Goal: Task Accomplishment & Management: Complete application form

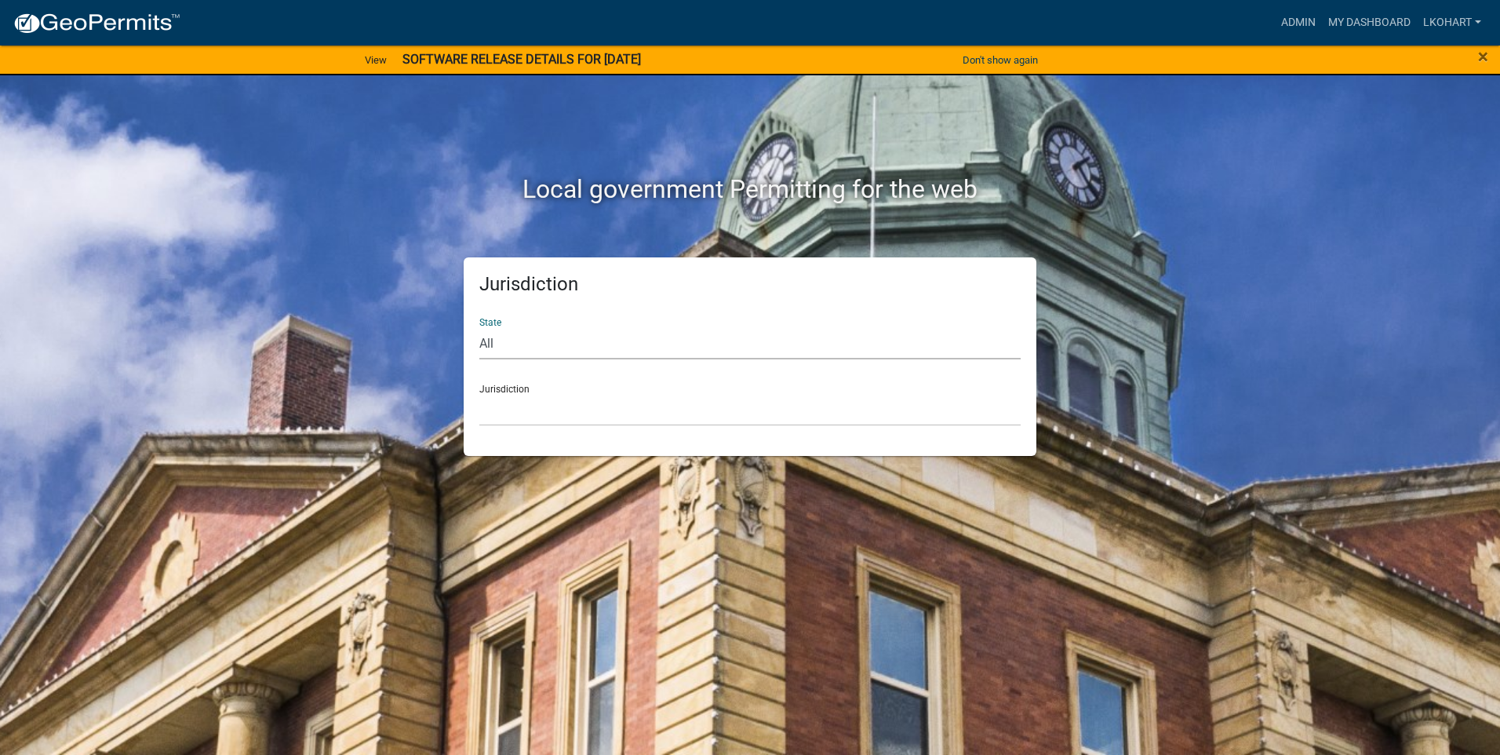
click at [511, 344] on select "All [US_STATE] [US_STATE] [US_STATE] [US_STATE] [US_STATE] [US_STATE] [US_STATE…" at bounding box center [749, 343] width 541 height 32
select select "[US_STATE]"
click at [479, 327] on select "All [US_STATE] [US_STATE] [US_STATE] [US_STATE] [US_STATE] [US_STATE] [US_STATE…" at bounding box center [749, 343] width 541 height 32
click at [544, 419] on select "[GEOGRAPHIC_DATA], [US_STATE] [GEOGRAPHIC_DATA], [US_STATE] [GEOGRAPHIC_DATA], …" at bounding box center [749, 410] width 541 height 32
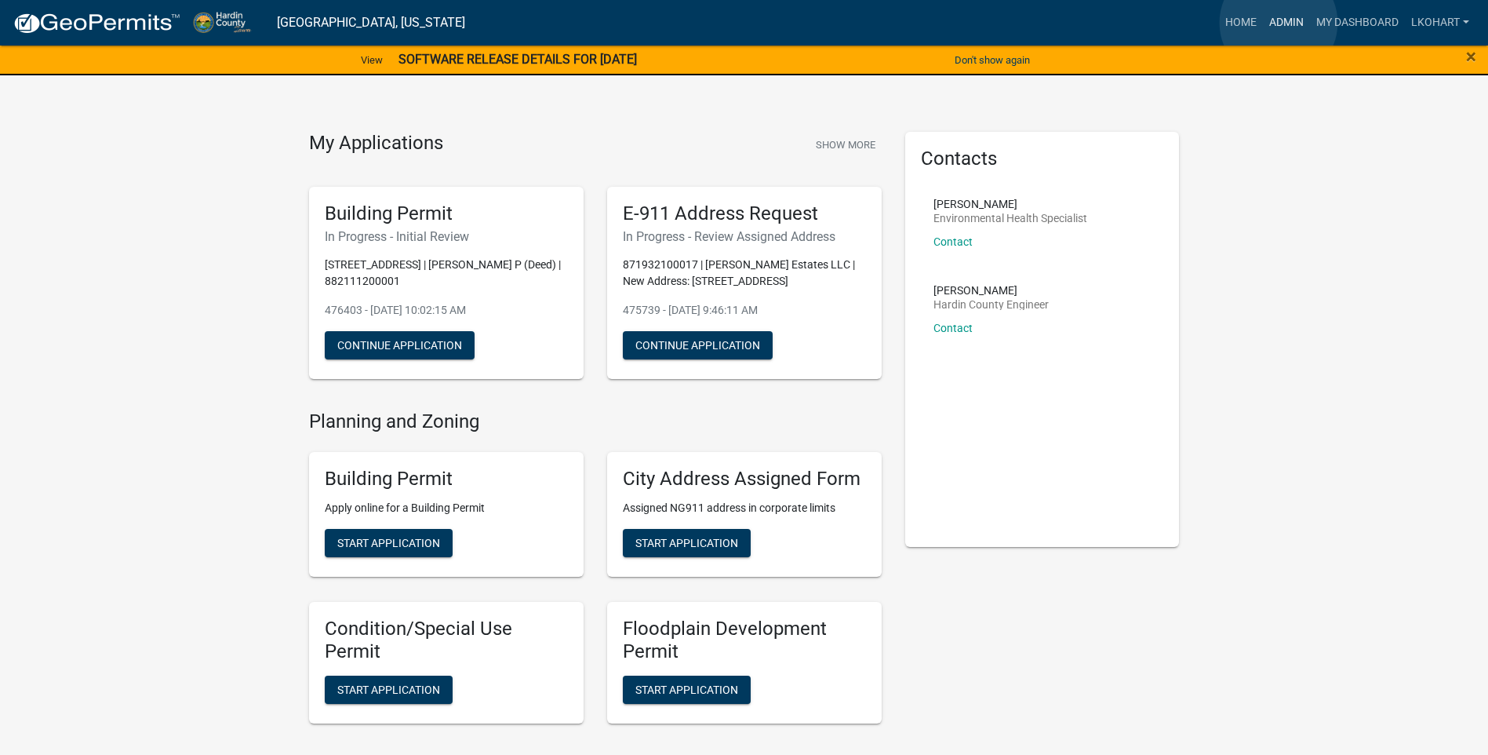
click at [1279, 23] on link "Admin" at bounding box center [1286, 23] width 47 height 30
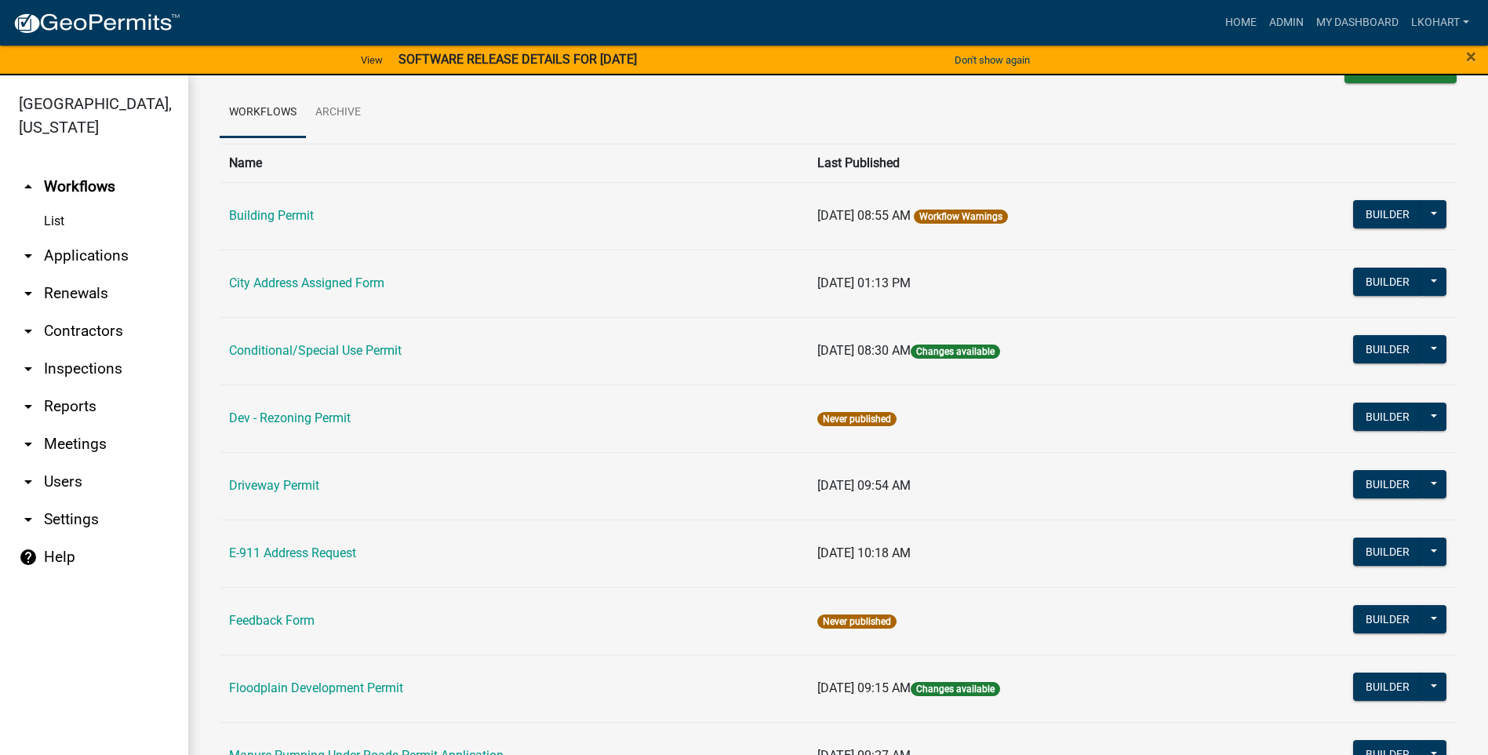
scroll to position [78, 0]
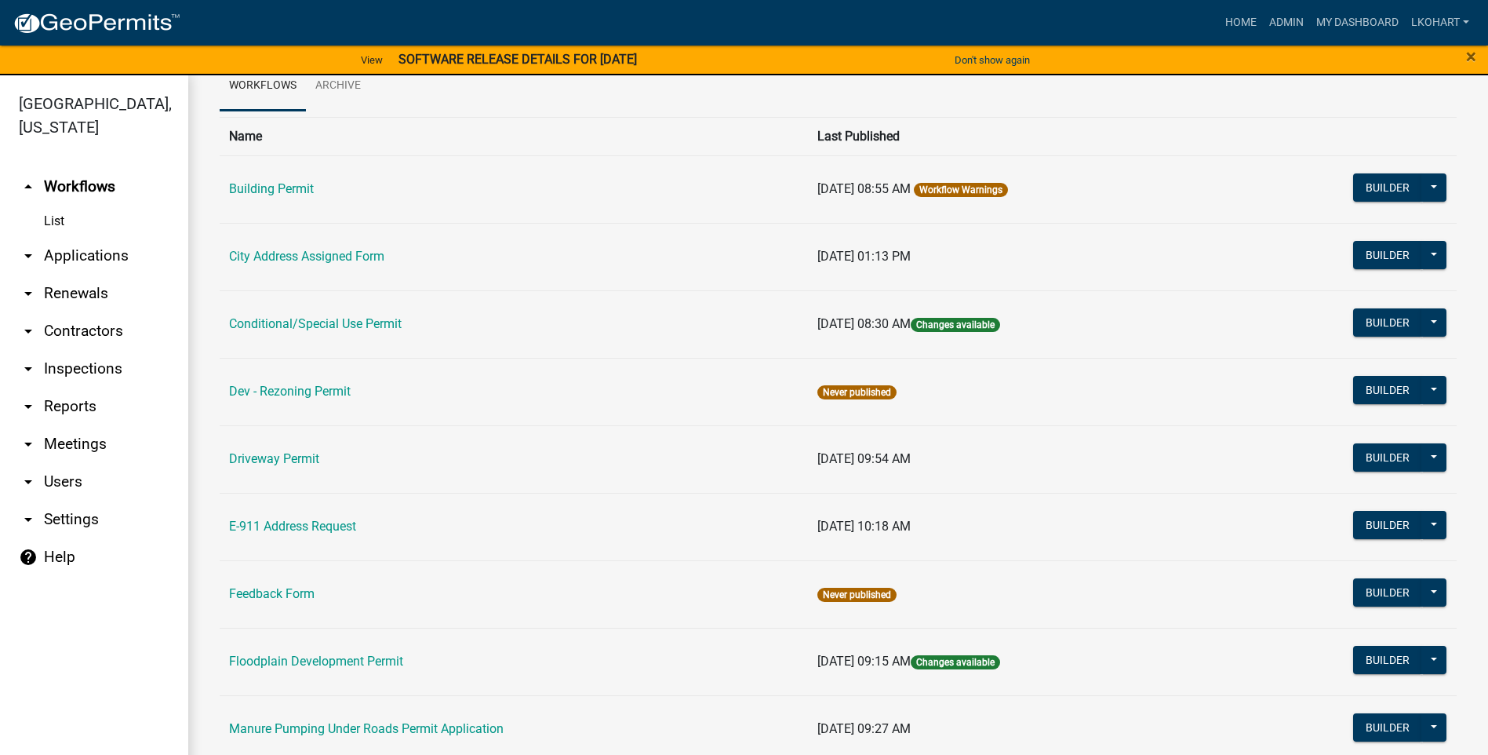
click at [286, 530] on link "E-911 Address Request" at bounding box center [292, 526] width 127 height 15
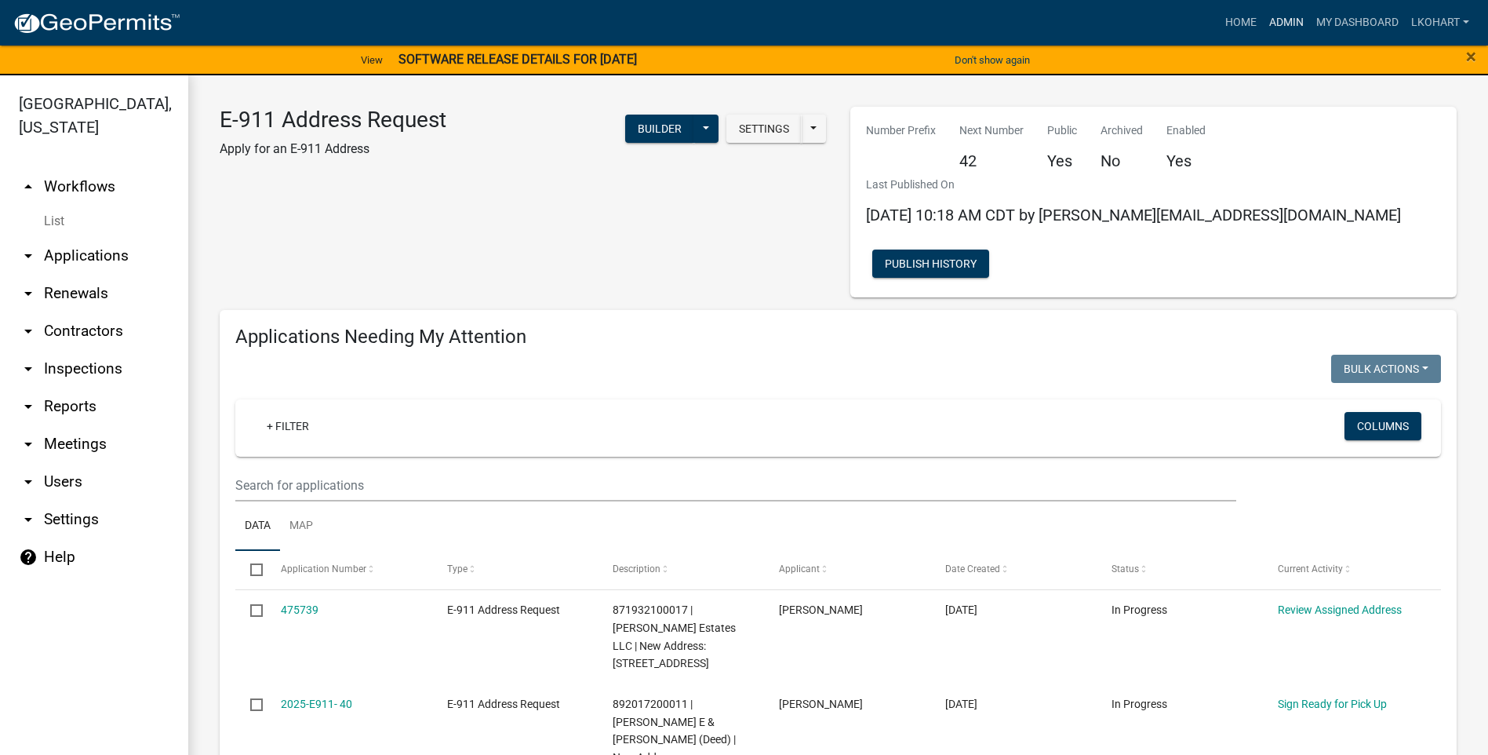
click at [1288, 23] on link "Admin" at bounding box center [1286, 23] width 47 height 30
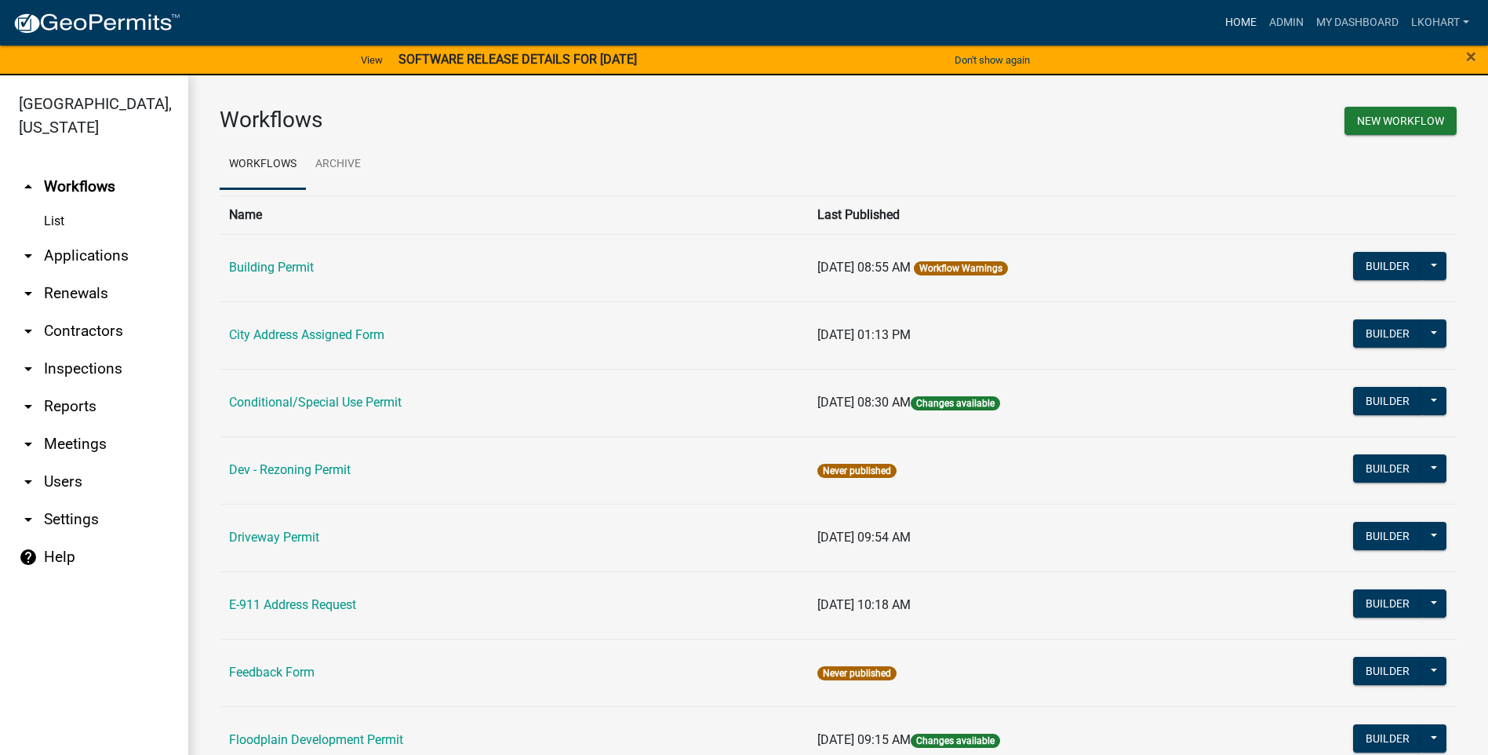
click at [1236, 19] on link "Home" at bounding box center [1241, 23] width 44 height 30
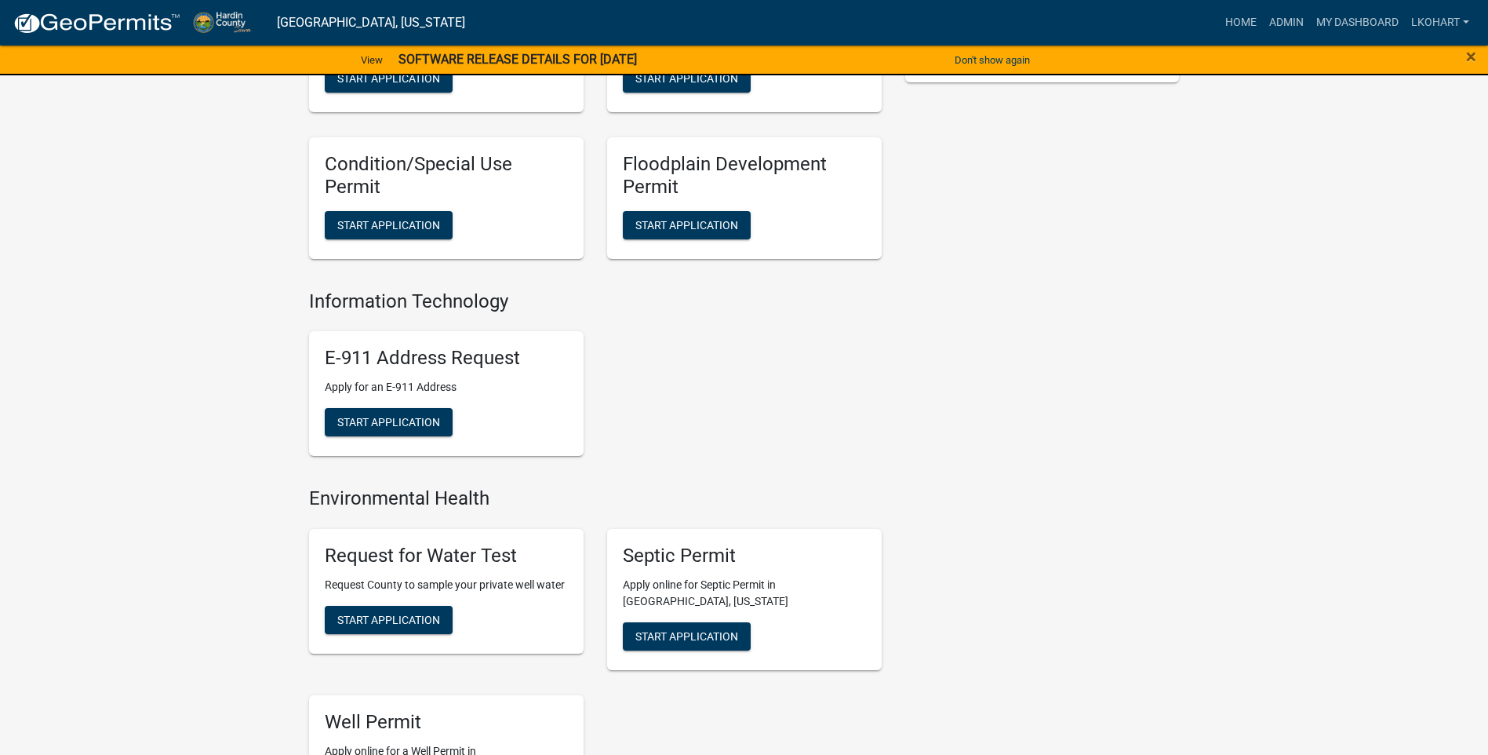
scroll to position [471, 0]
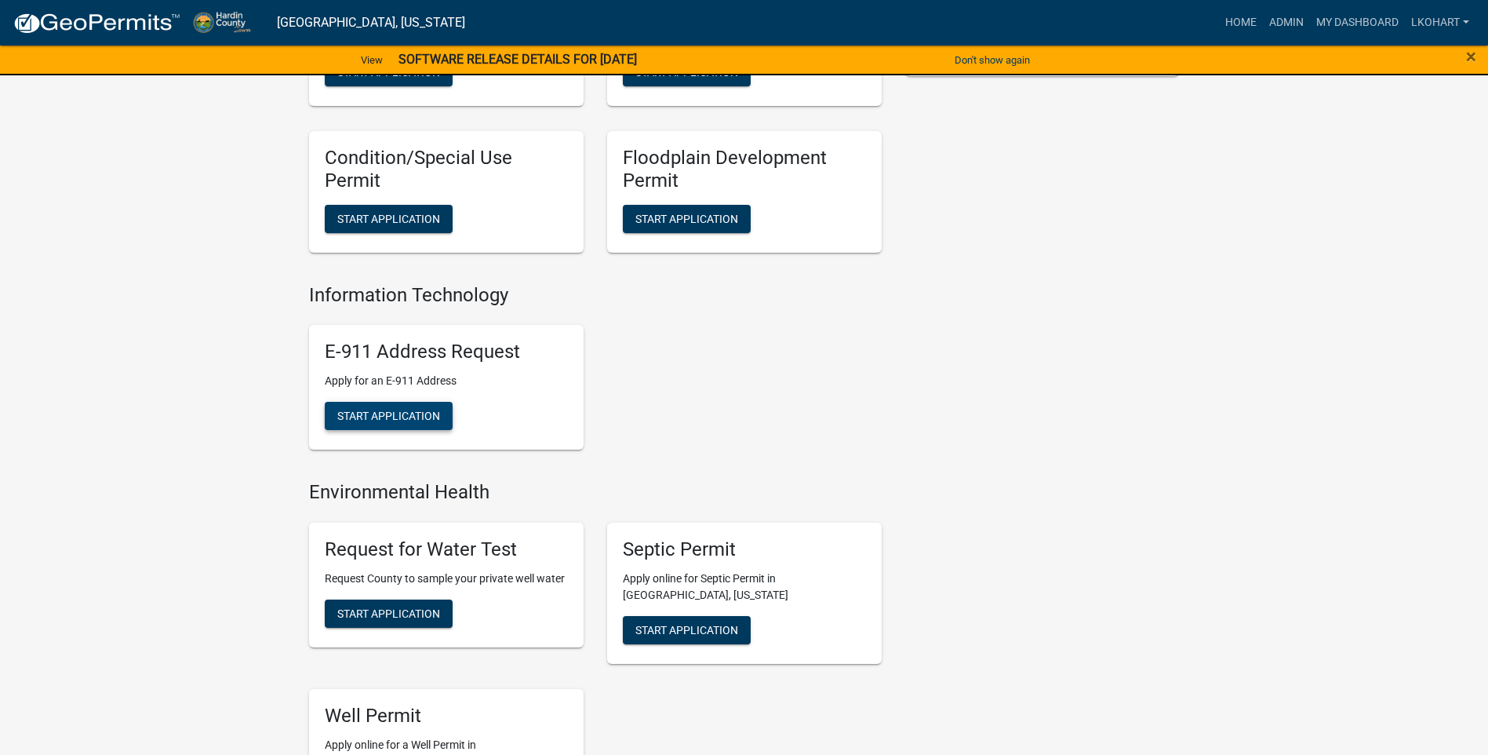
click at [388, 413] on span "Start Application" at bounding box center [388, 415] width 103 height 13
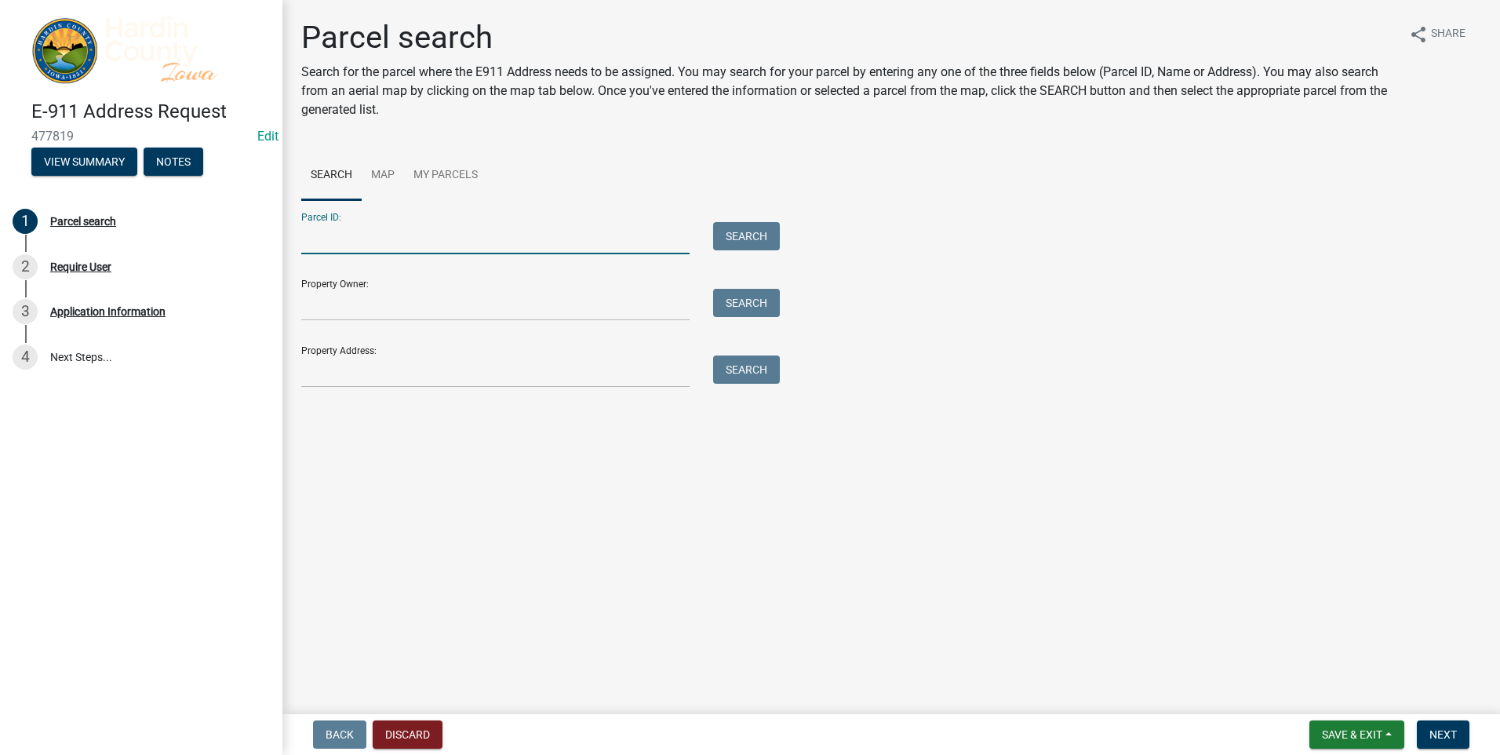
click at [318, 241] on input "Parcel ID:" at bounding box center [495, 238] width 388 height 32
type input "872032400004"
click at [737, 235] on button "Search" at bounding box center [746, 236] width 67 height 28
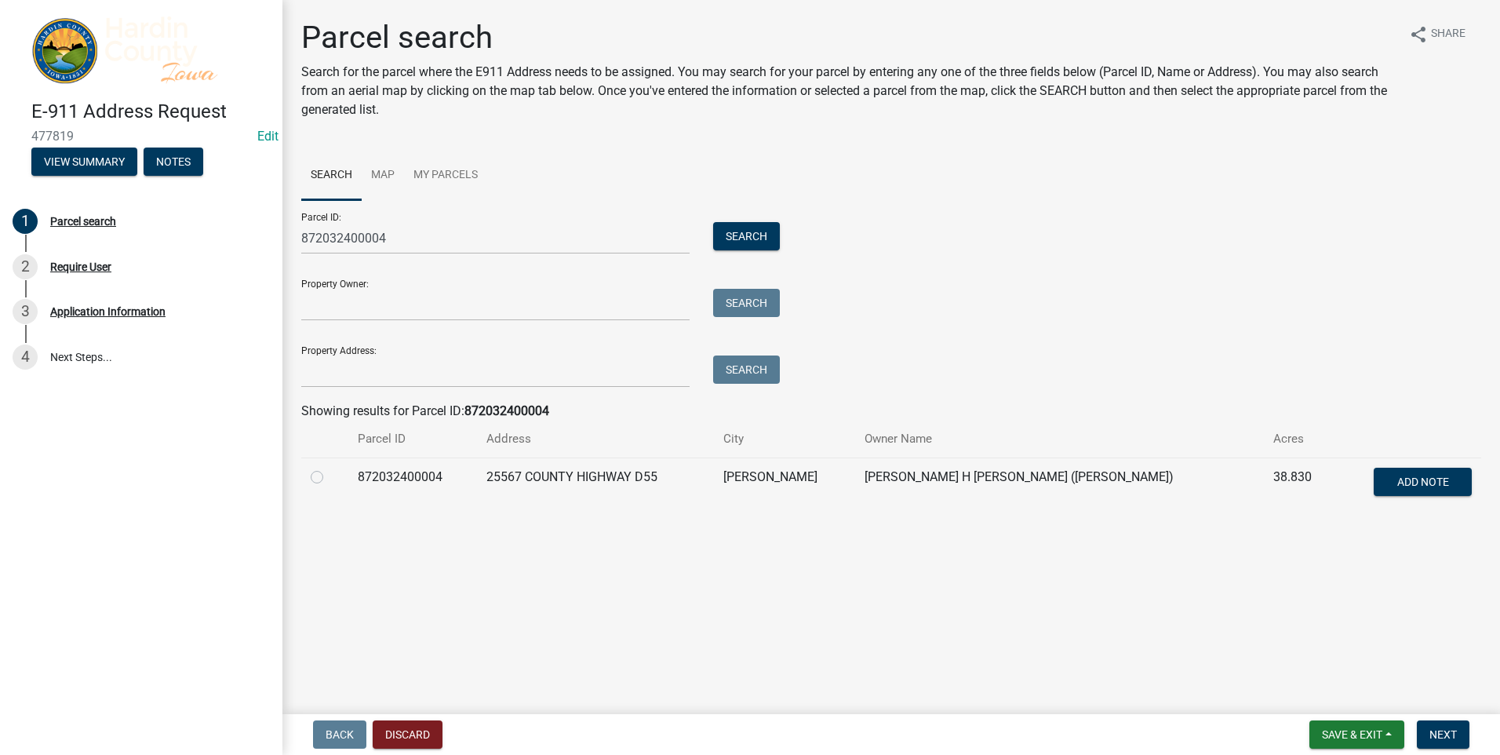
click at [329, 468] on label at bounding box center [329, 468] width 0 height 0
click at [329, 475] on input "radio" at bounding box center [334, 473] width 10 height 10
radio input "true"
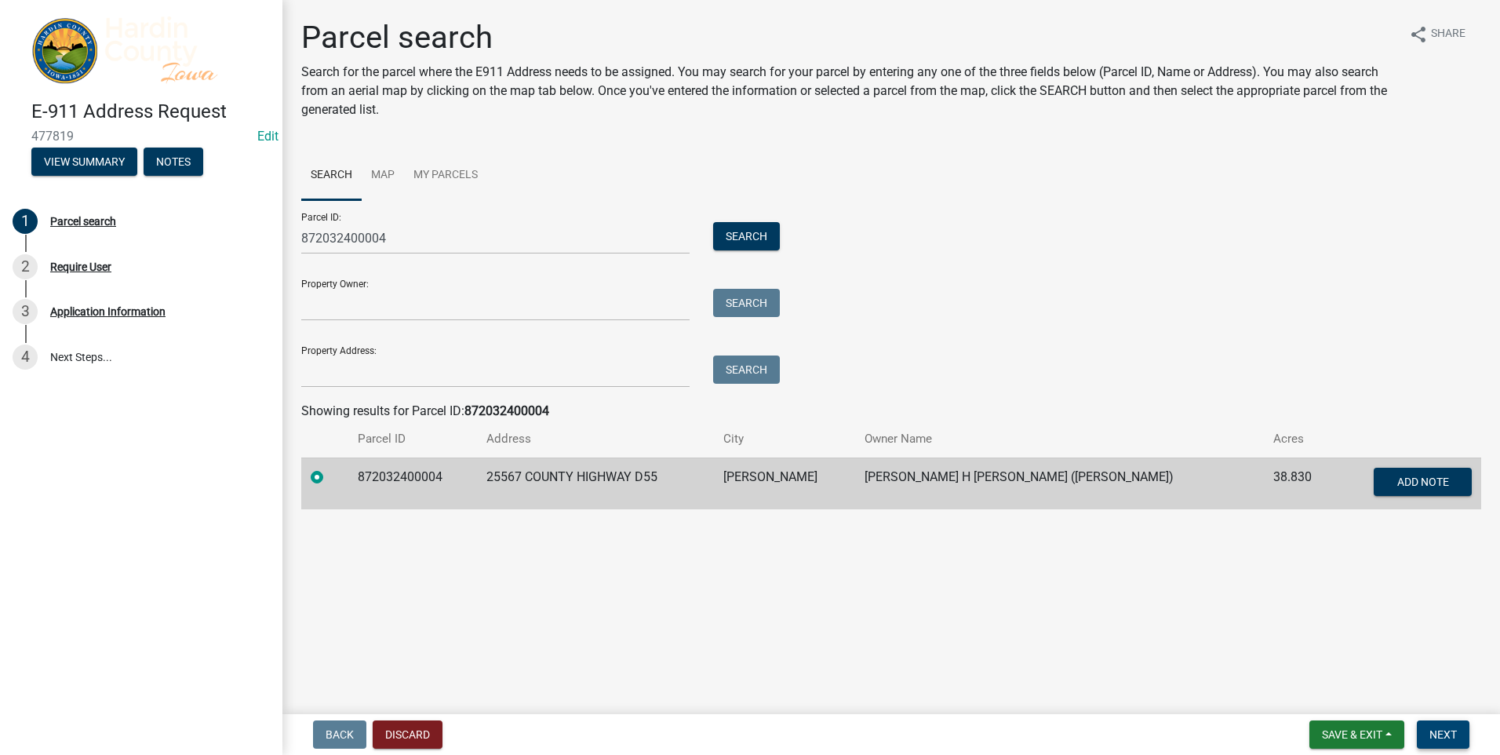
click at [1445, 733] on span "Next" at bounding box center [1442, 734] width 27 height 13
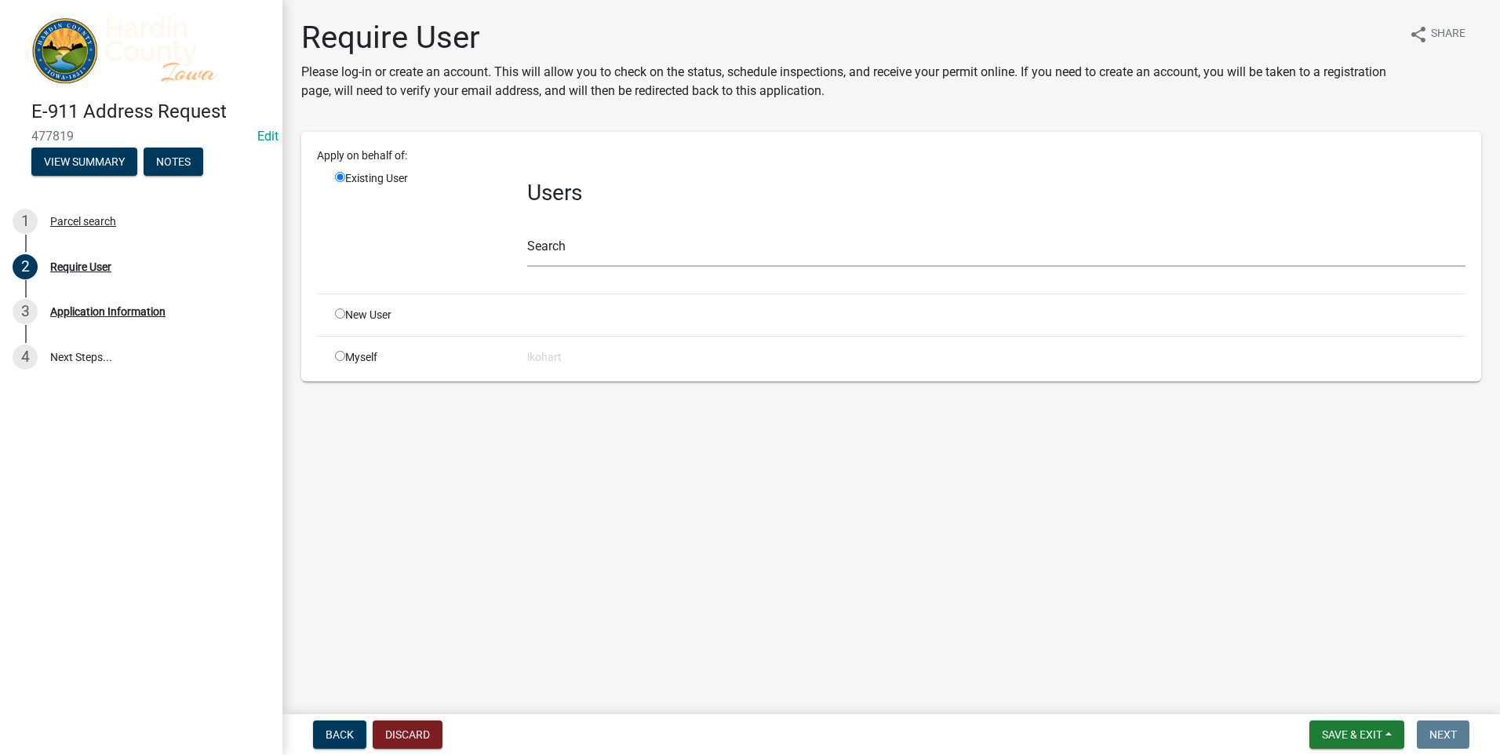
click at [342, 357] on input "radio" at bounding box center [340, 356] width 10 height 10
radio input "true"
radio input "false"
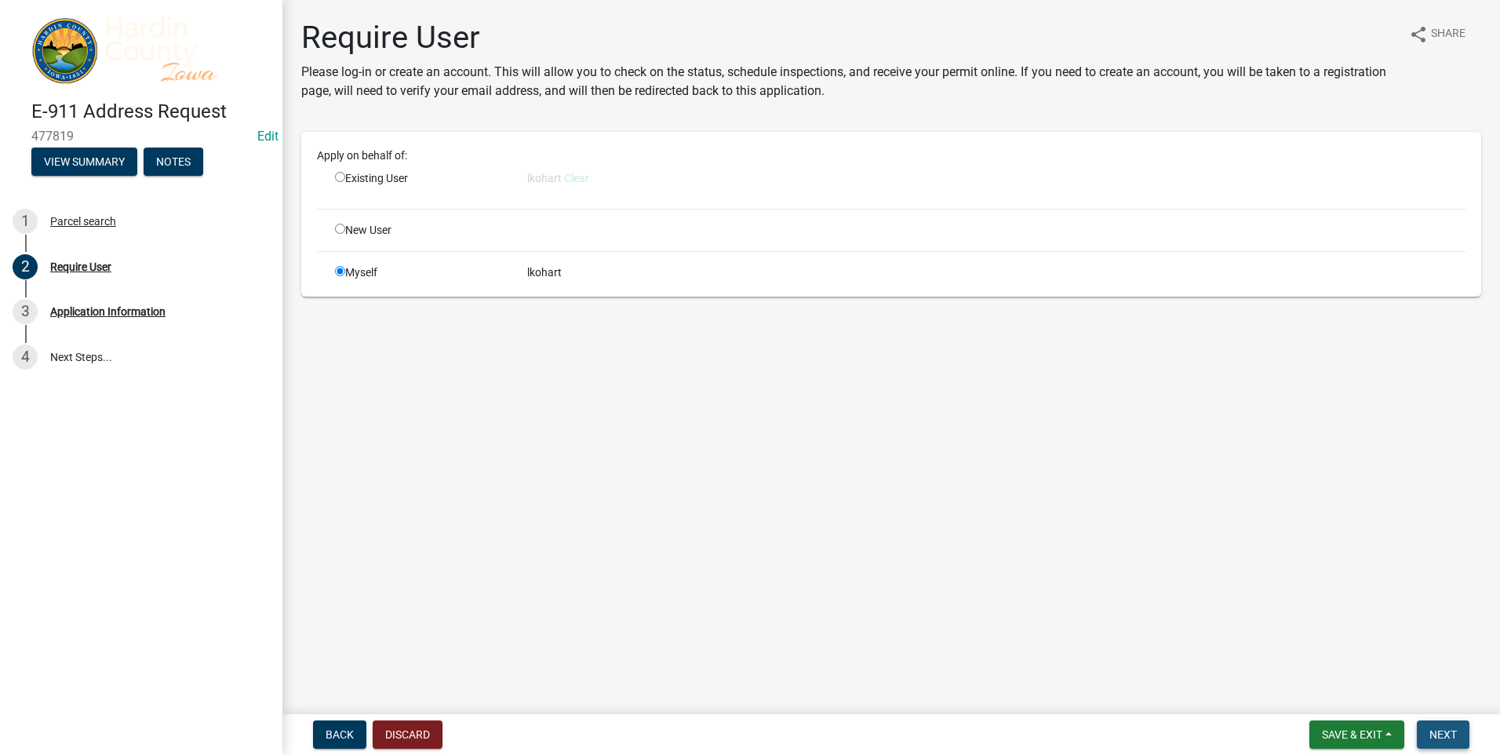
click at [1450, 730] on span "Next" at bounding box center [1442, 734] width 27 height 13
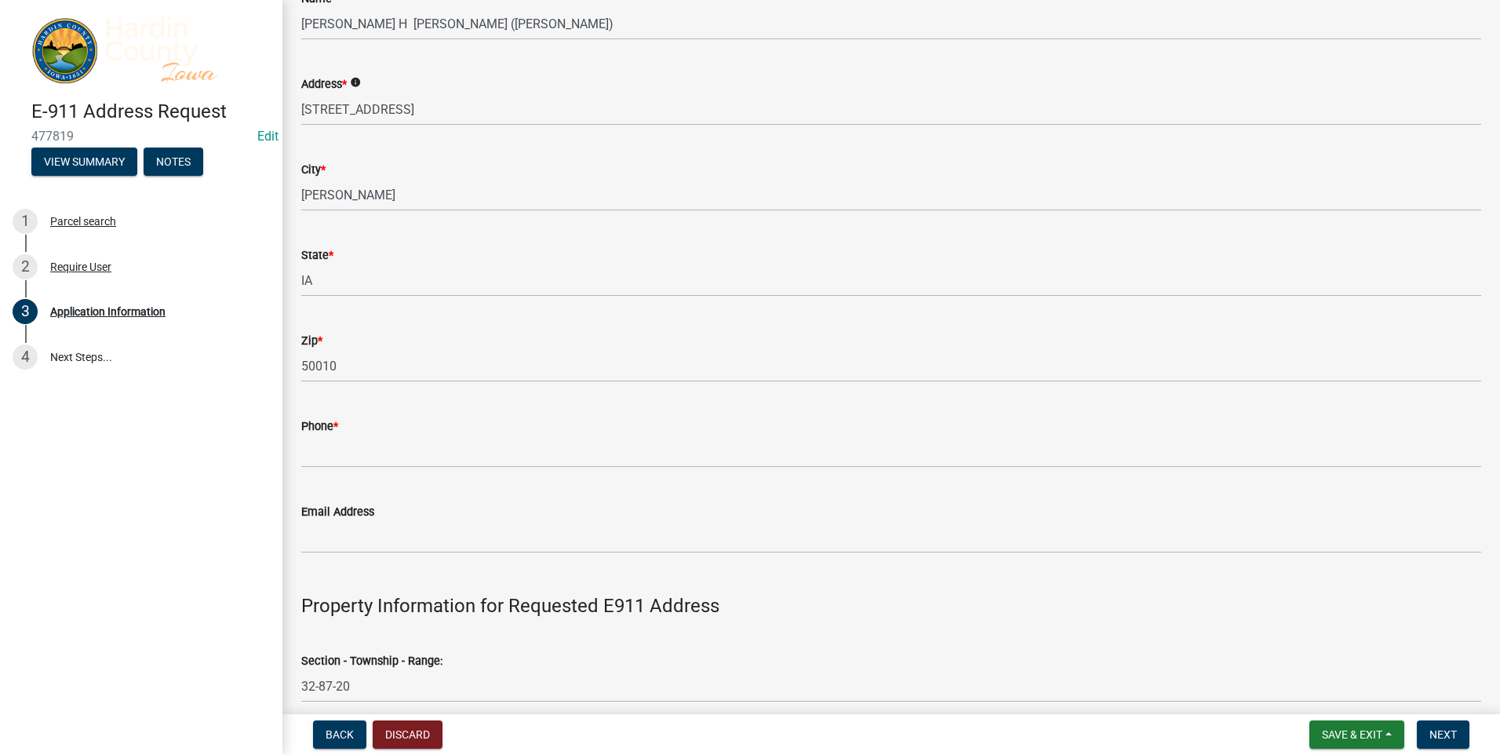
scroll to position [157, 0]
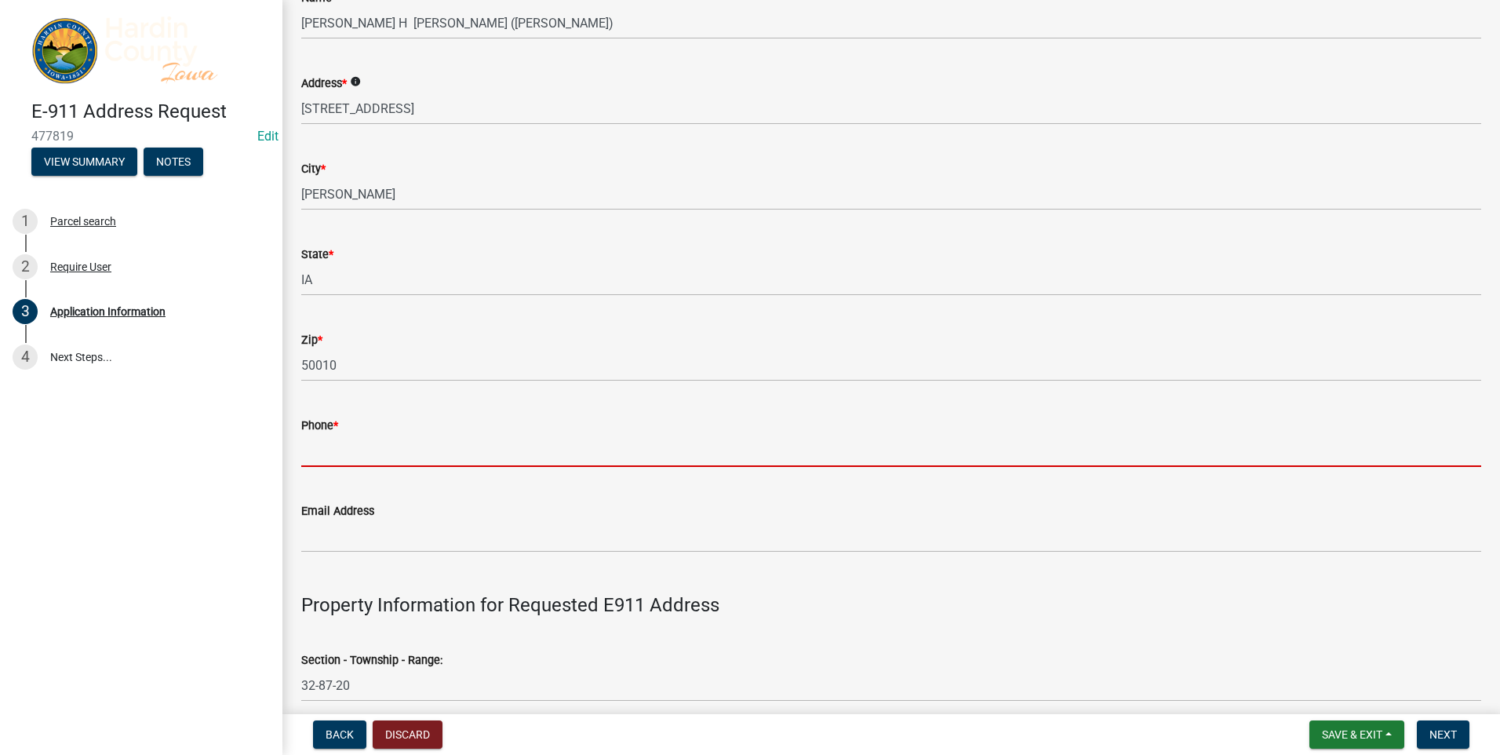
click at [342, 445] on input "Phone *" at bounding box center [891, 451] width 1180 height 32
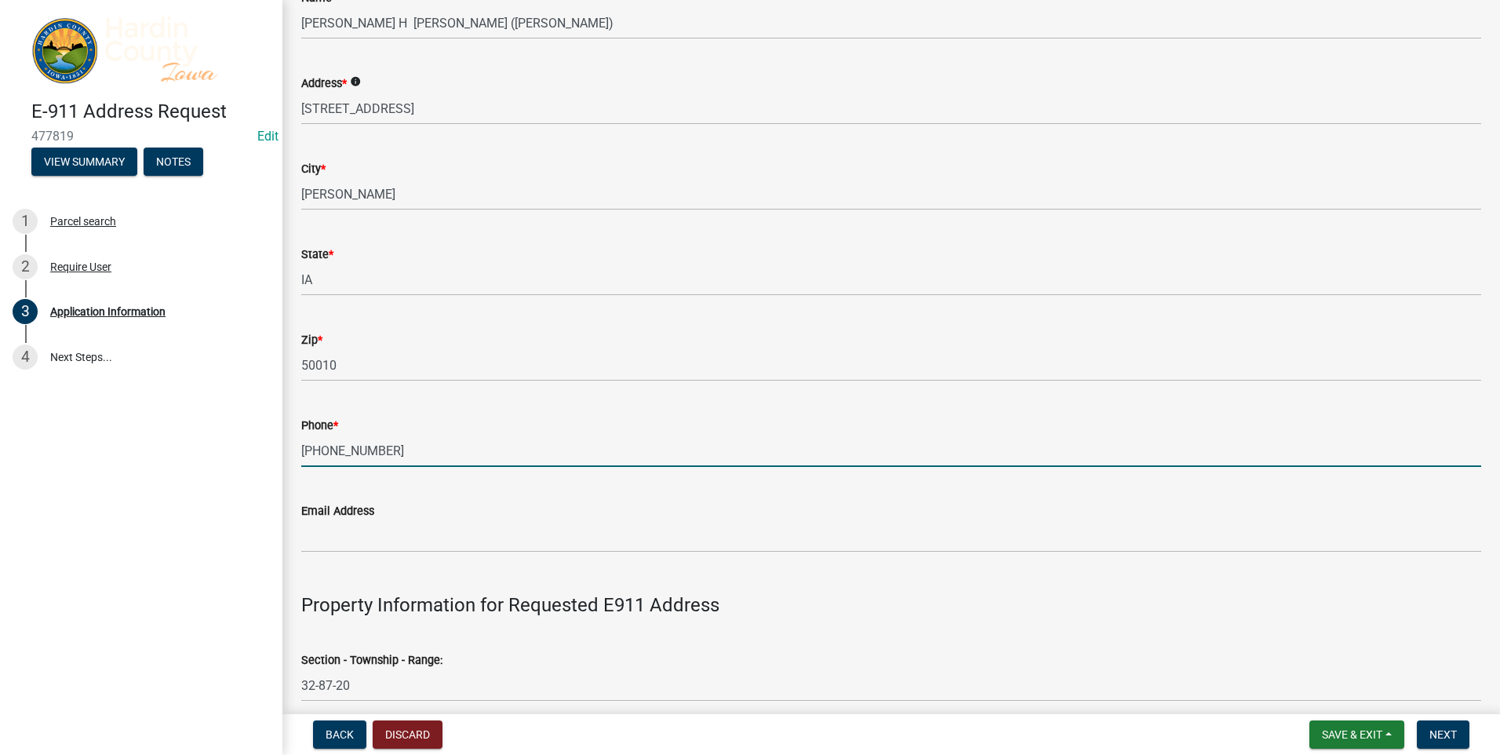
type input "[PHONE_NUMBER]"
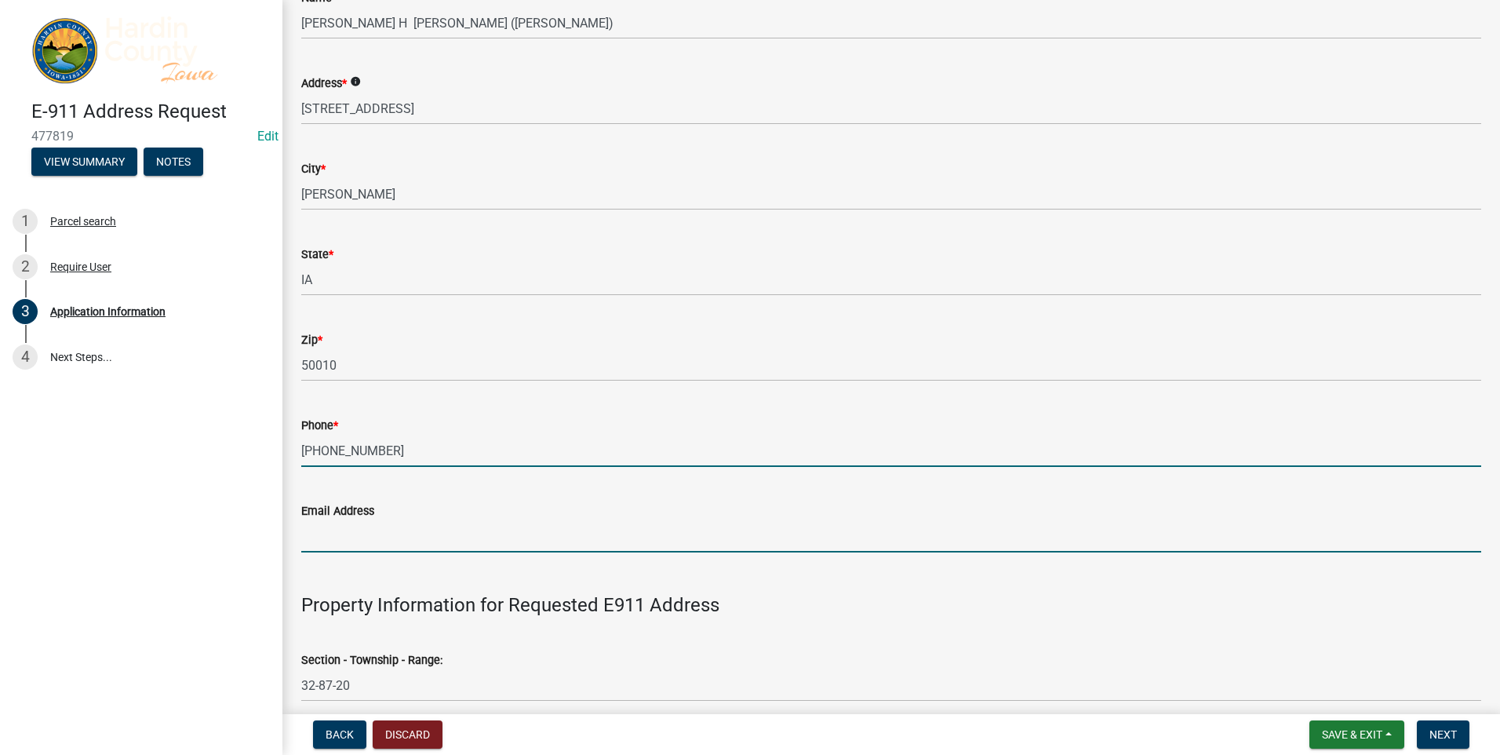
click at [329, 543] on input "Email Address" at bounding box center [891, 536] width 1180 height 32
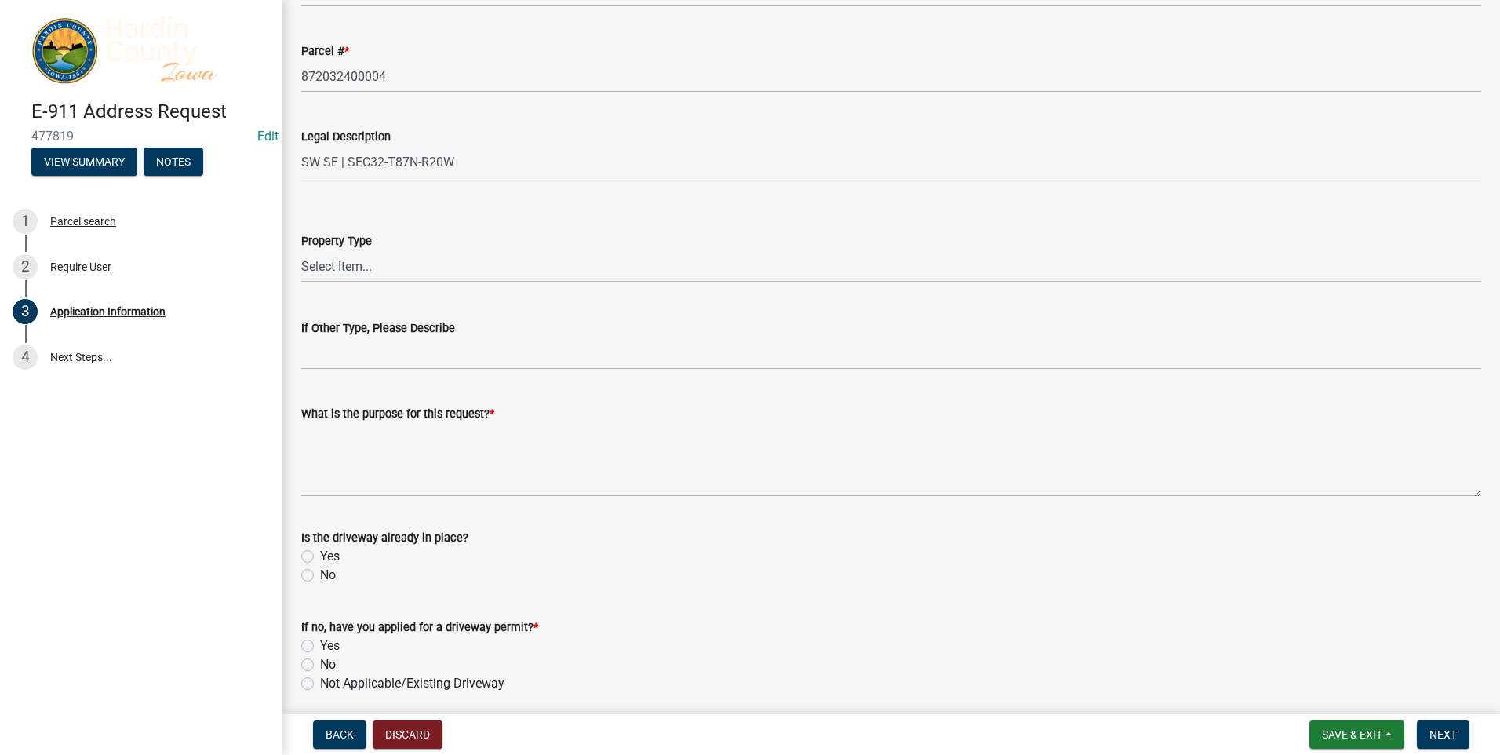
scroll to position [863, 0]
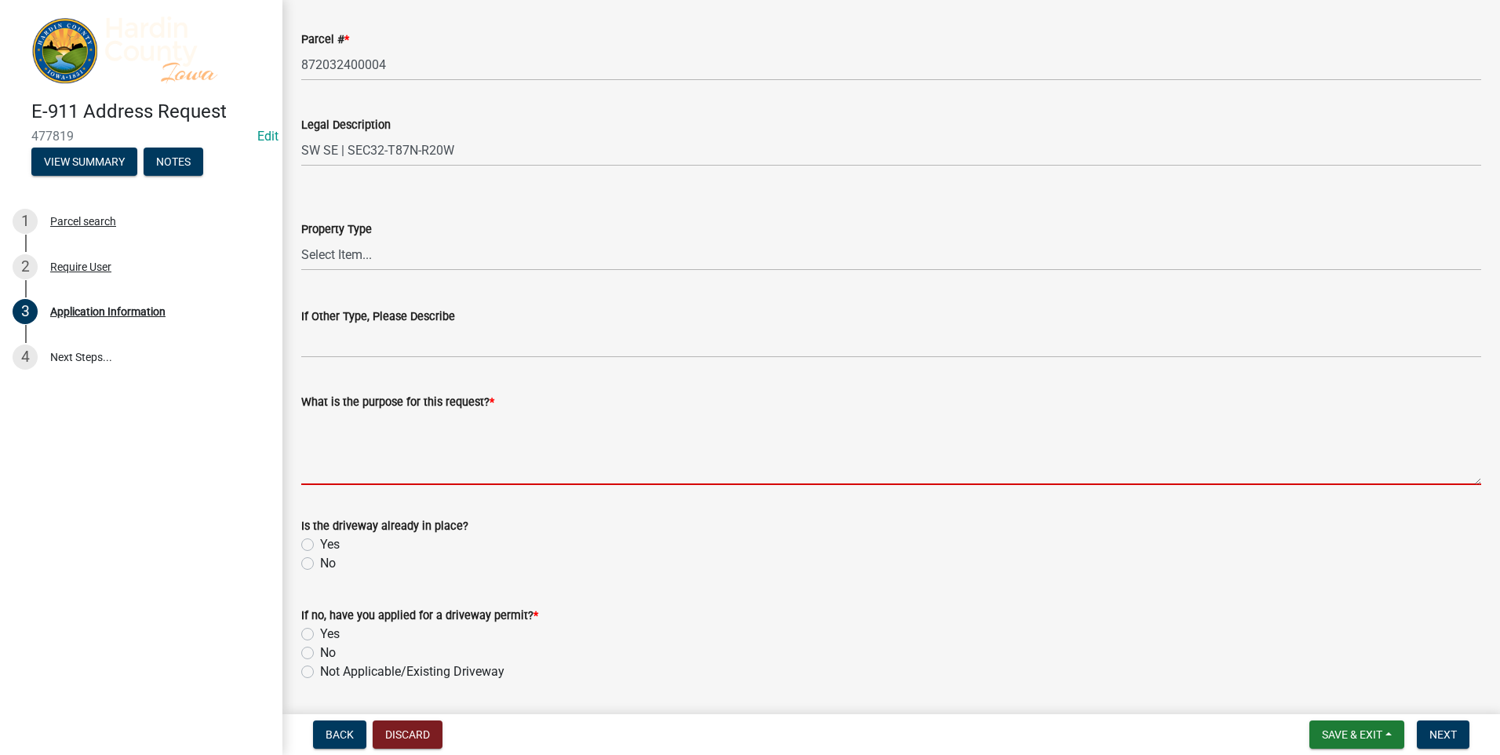
click at [344, 457] on textarea "What is the purpose for this request? *" at bounding box center [891, 448] width 1180 height 74
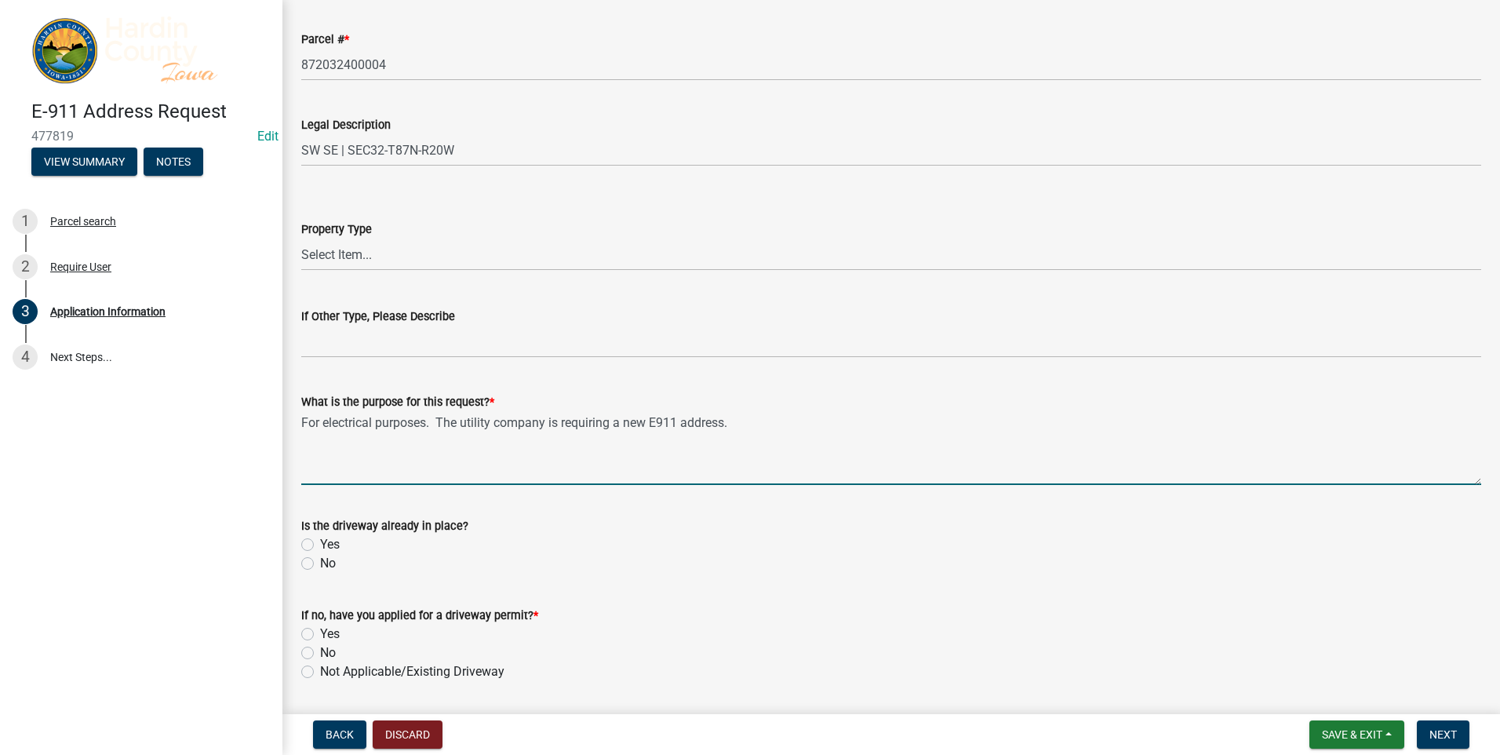
type textarea "For electrical purposes. The utility company is requiring a new E911 address."
click at [320, 546] on label "Yes" at bounding box center [330, 544] width 20 height 19
click at [320, 545] on input "Yes" at bounding box center [325, 540] width 10 height 10
radio input "true"
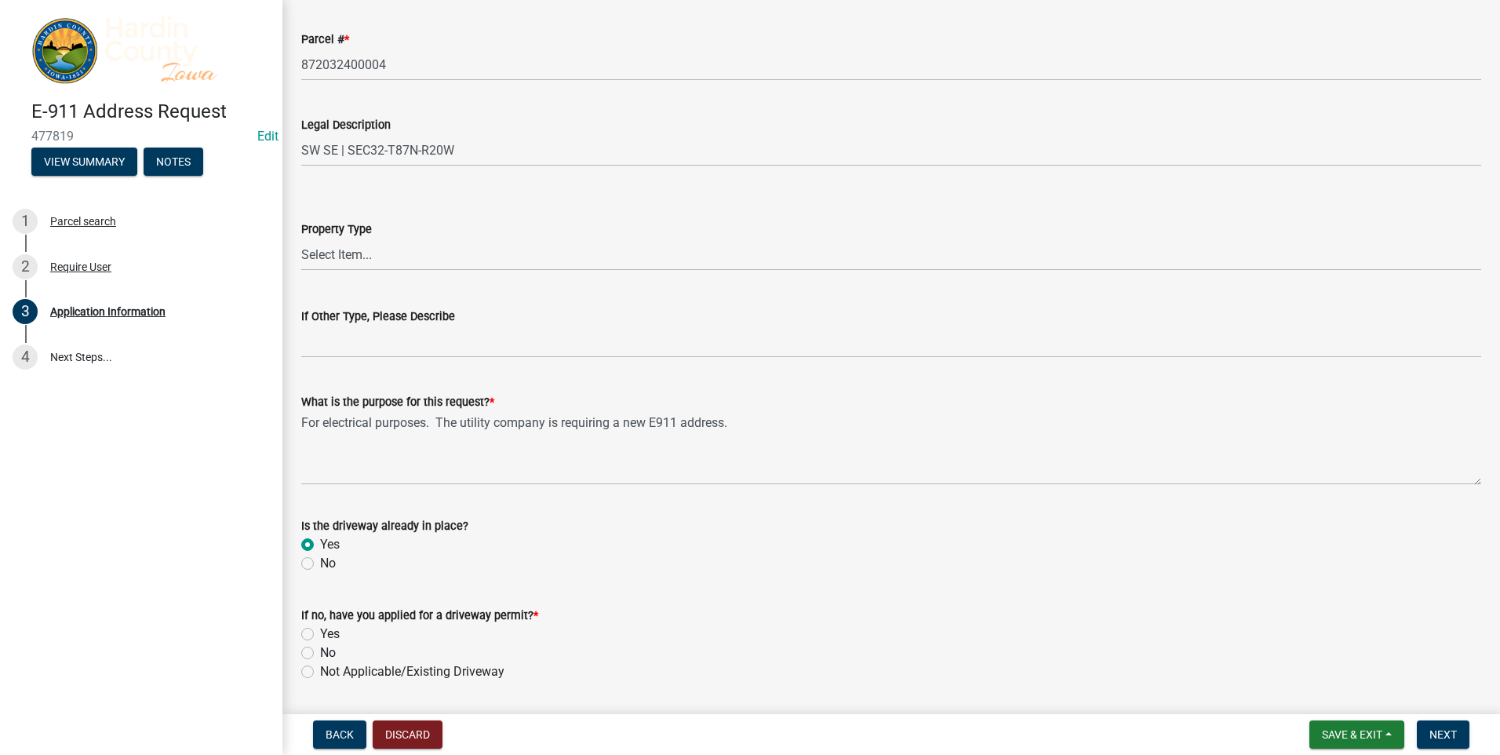
scroll to position [912, 0]
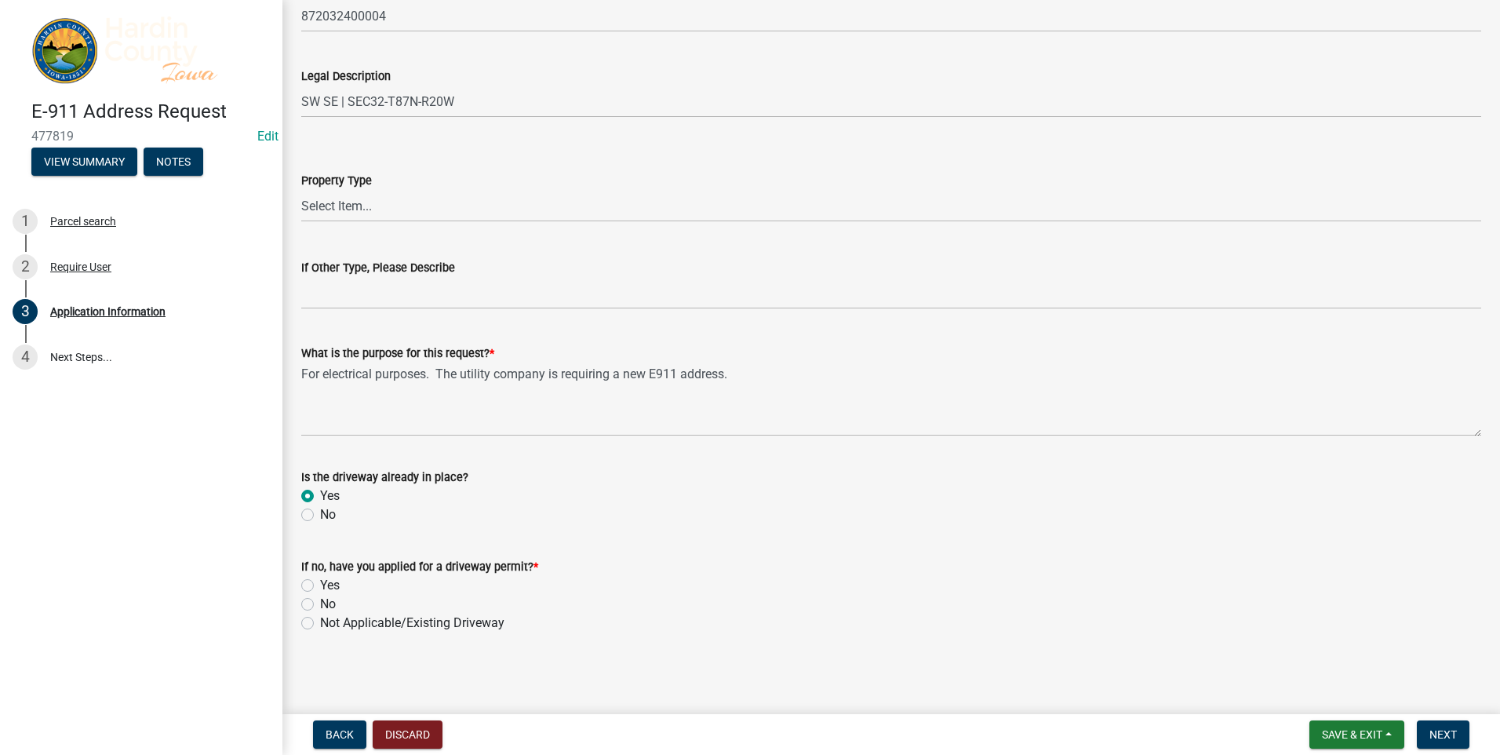
click at [320, 624] on label "Not Applicable/Existing Driveway" at bounding box center [412, 622] width 184 height 19
click at [320, 624] on input "Not Applicable/Existing Driveway" at bounding box center [325, 618] width 10 height 10
radio input "true"
click at [1449, 734] on span "Next" at bounding box center [1442, 734] width 27 height 13
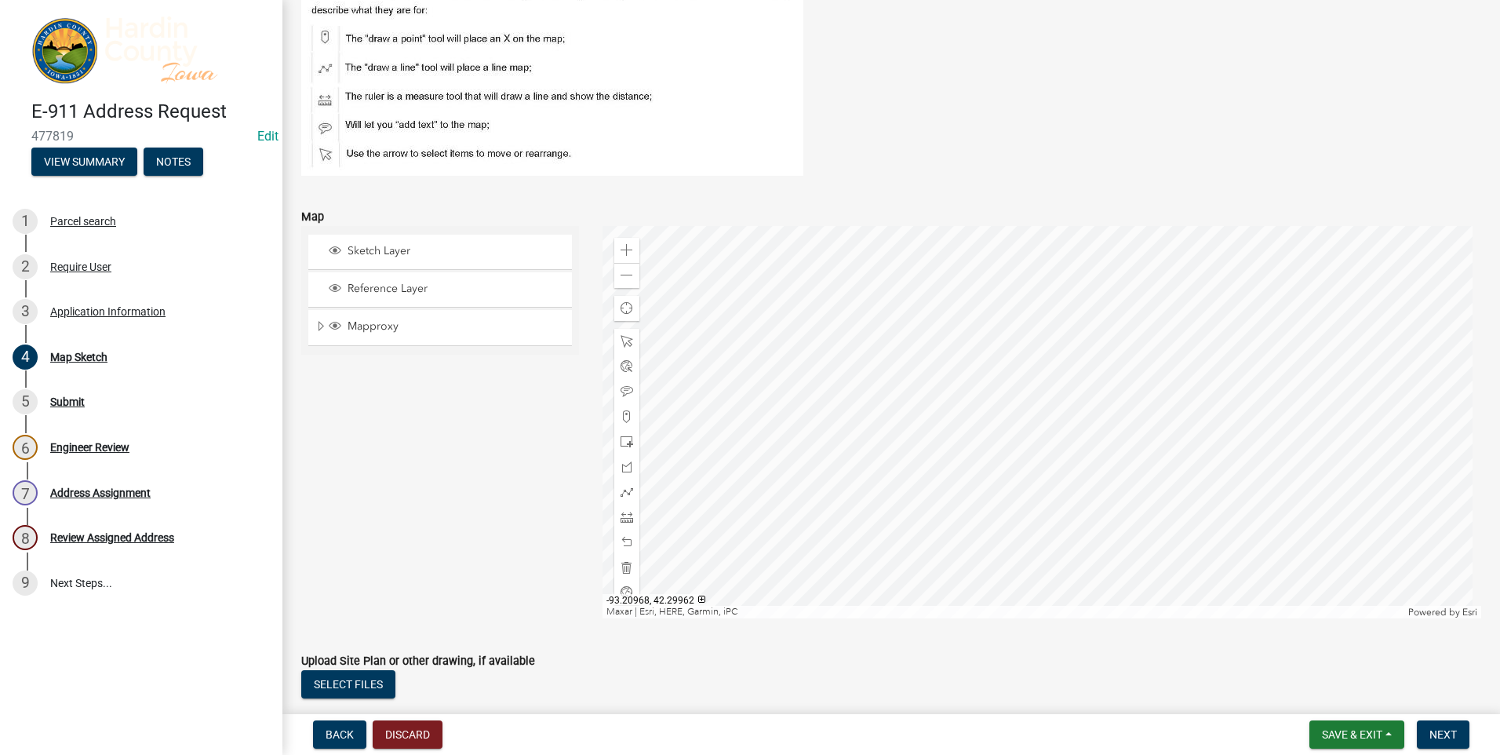
scroll to position [235, 0]
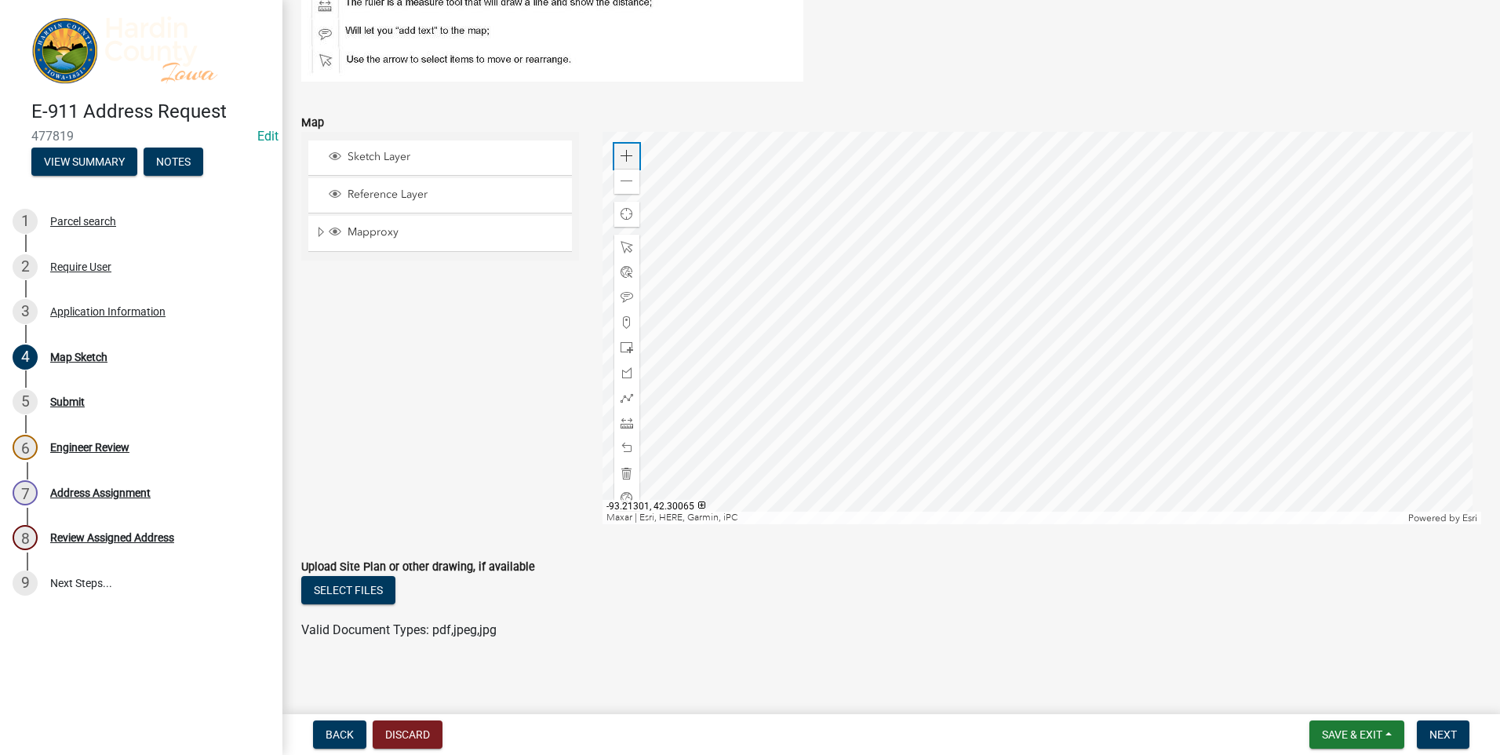
click at [623, 154] on span at bounding box center [626, 156] width 13 height 13
click at [1108, 268] on div at bounding box center [1041, 328] width 879 height 392
click at [620, 150] on span at bounding box center [626, 156] width 13 height 13
click at [1226, 381] on div at bounding box center [1041, 328] width 879 height 392
click at [623, 322] on span at bounding box center [626, 322] width 13 height 13
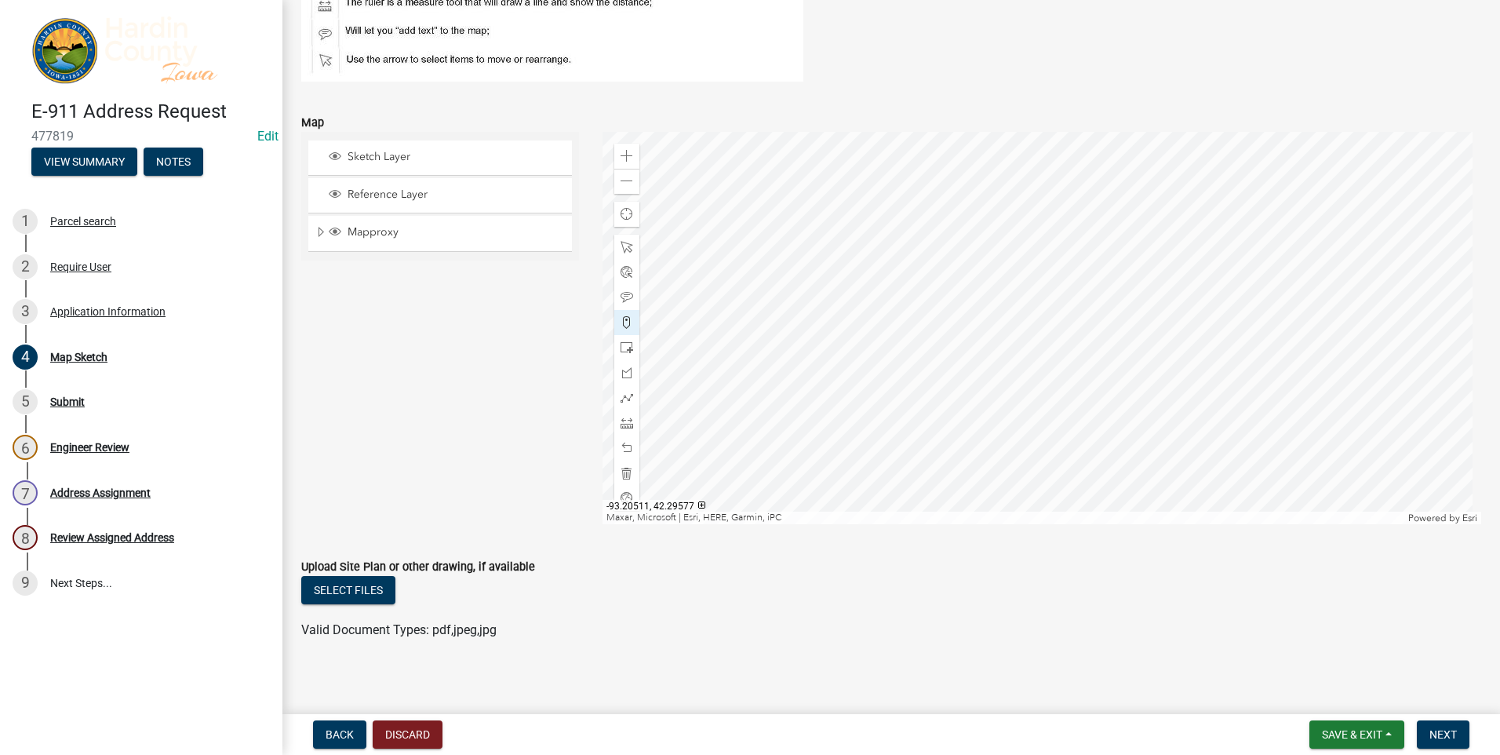
click at [938, 400] on div at bounding box center [1041, 328] width 879 height 392
click at [937, 398] on div at bounding box center [1041, 328] width 879 height 392
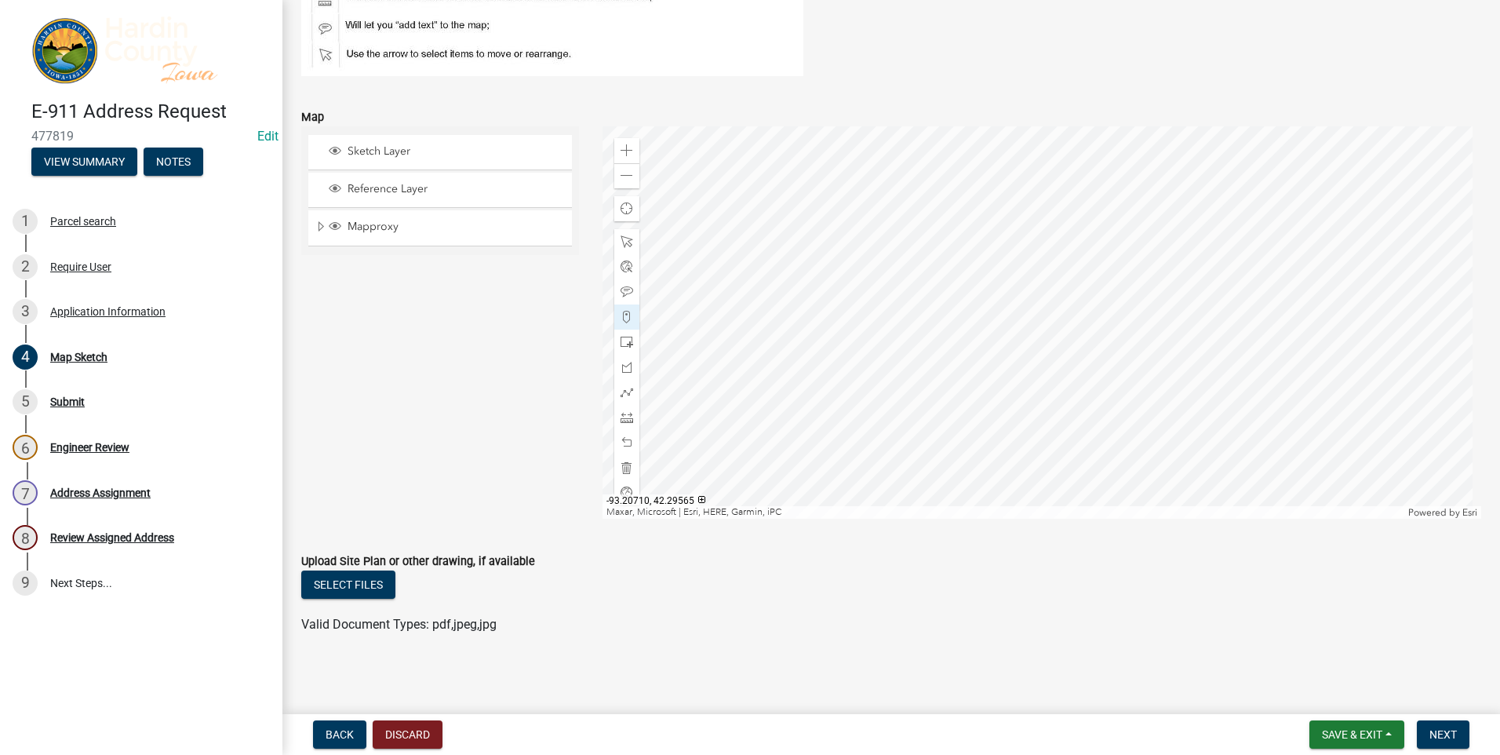
scroll to position [242, 0]
click at [1442, 732] on span "Next" at bounding box center [1442, 734] width 27 height 13
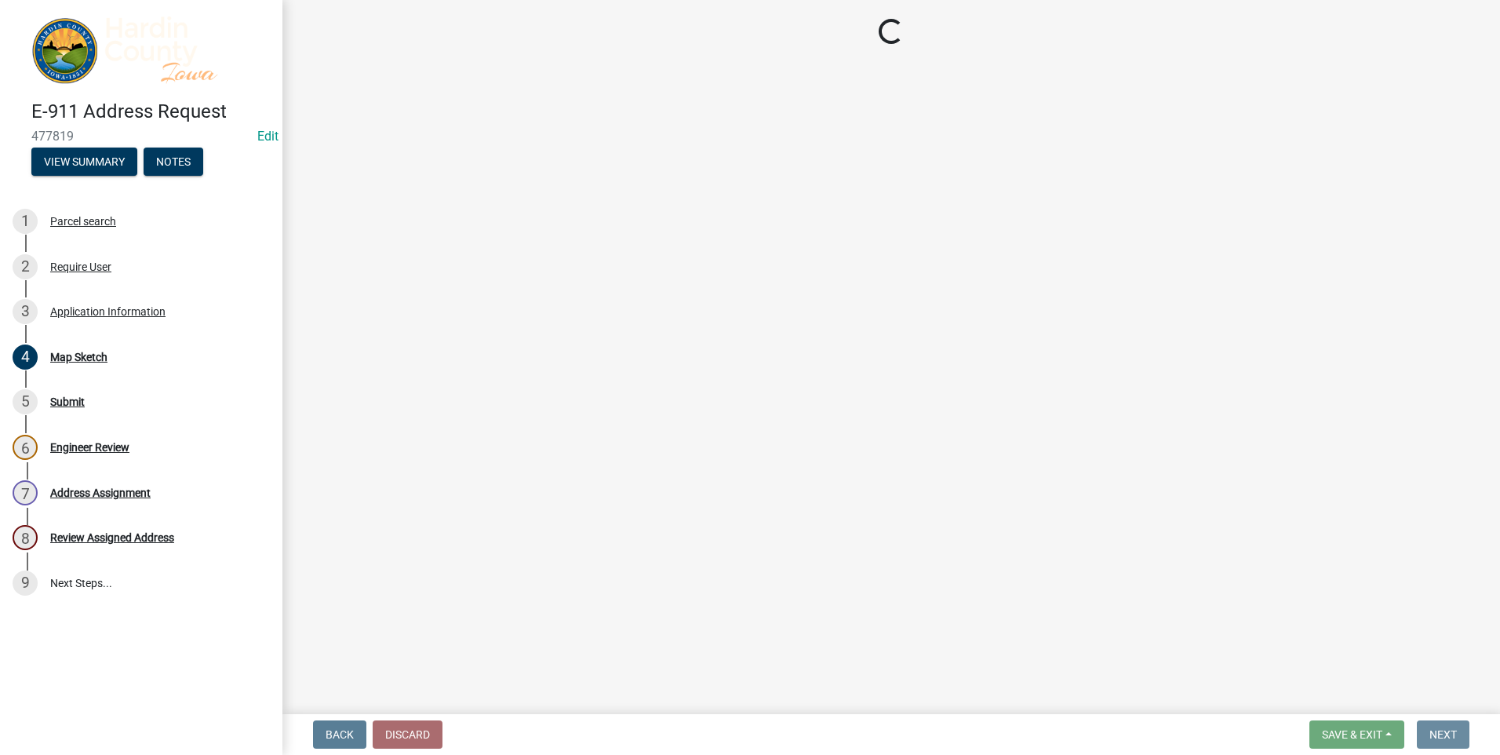
scroll to position [0, 0]
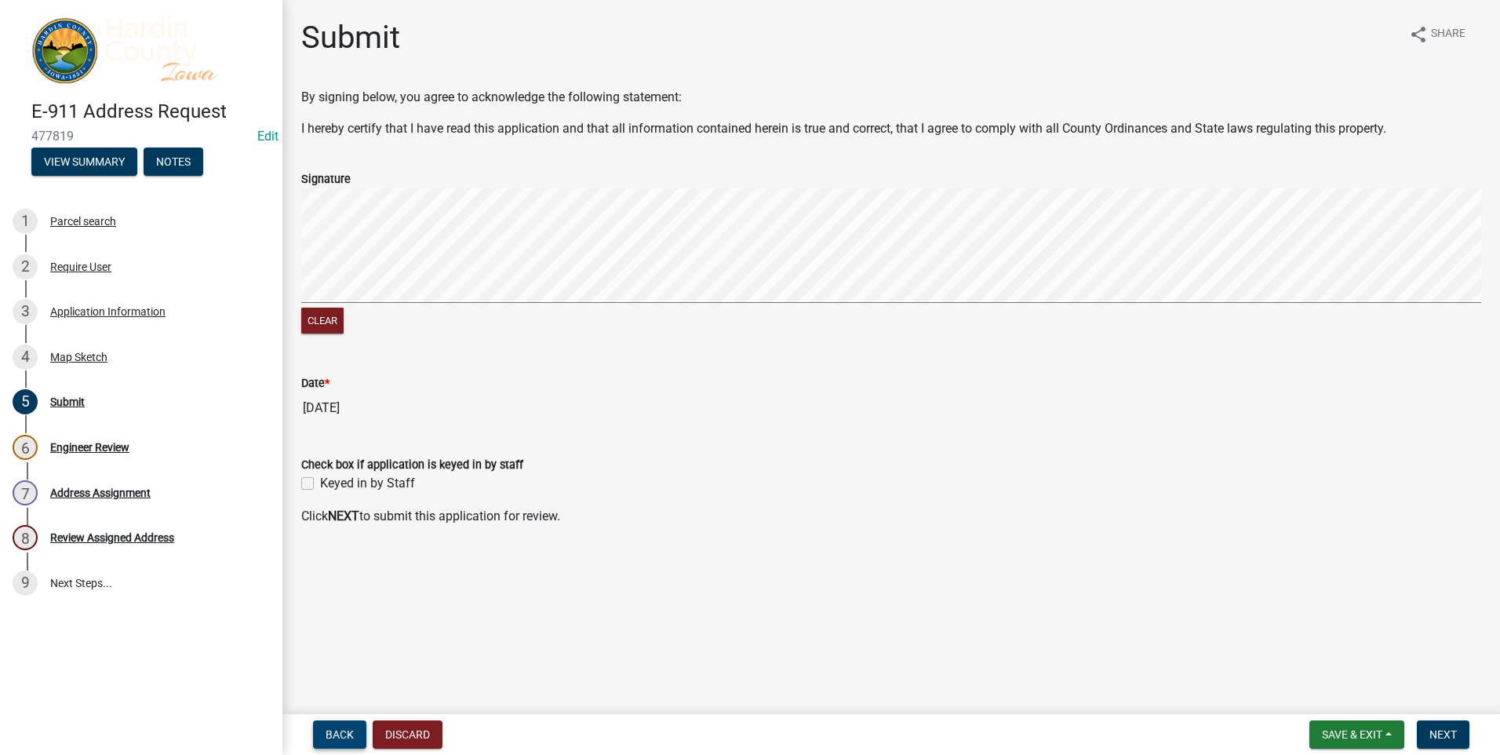
click at [329, 735] on span "Back" at bounding box center [340, 734] width 28 height 13
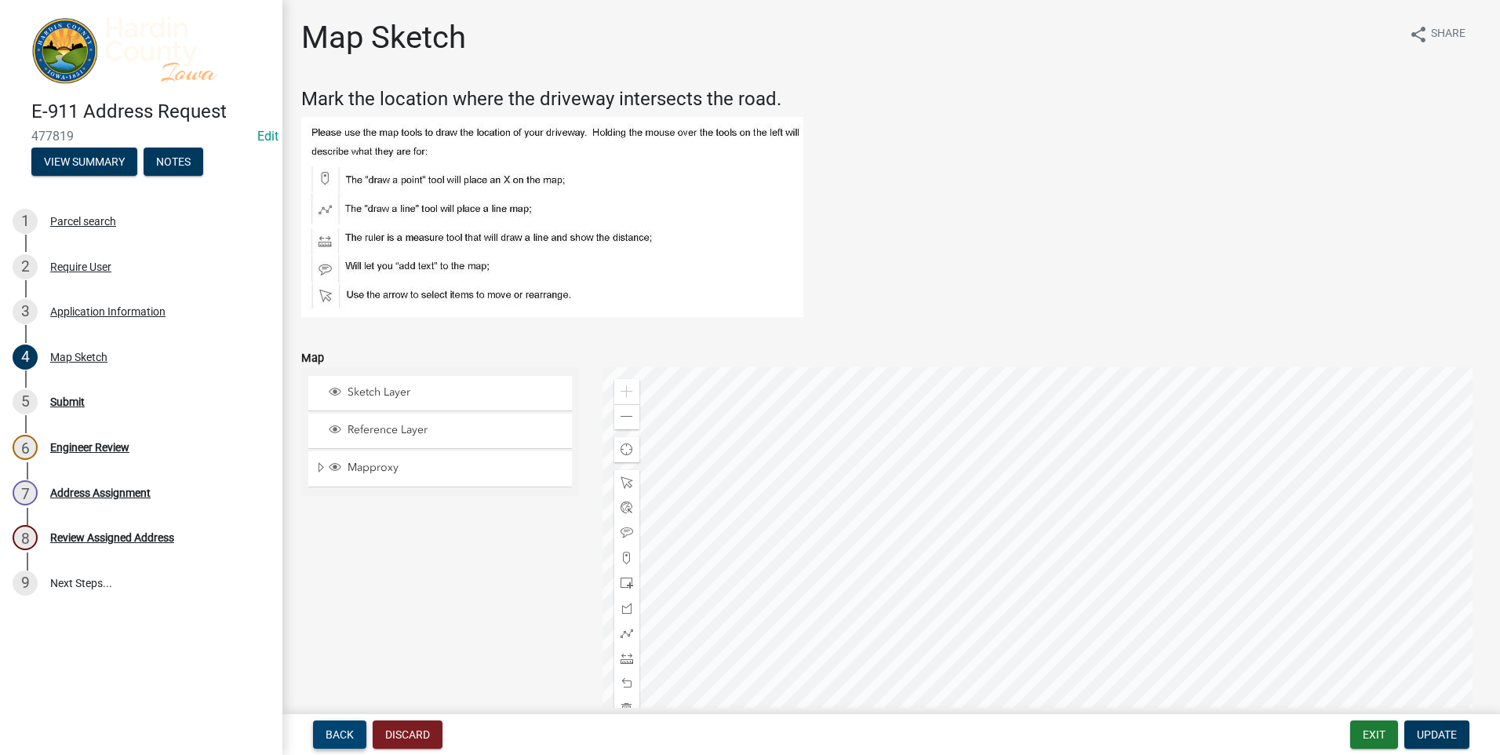
click at [329, 735] on span "Back" at bounding box center [340, 734] width 28 height 13
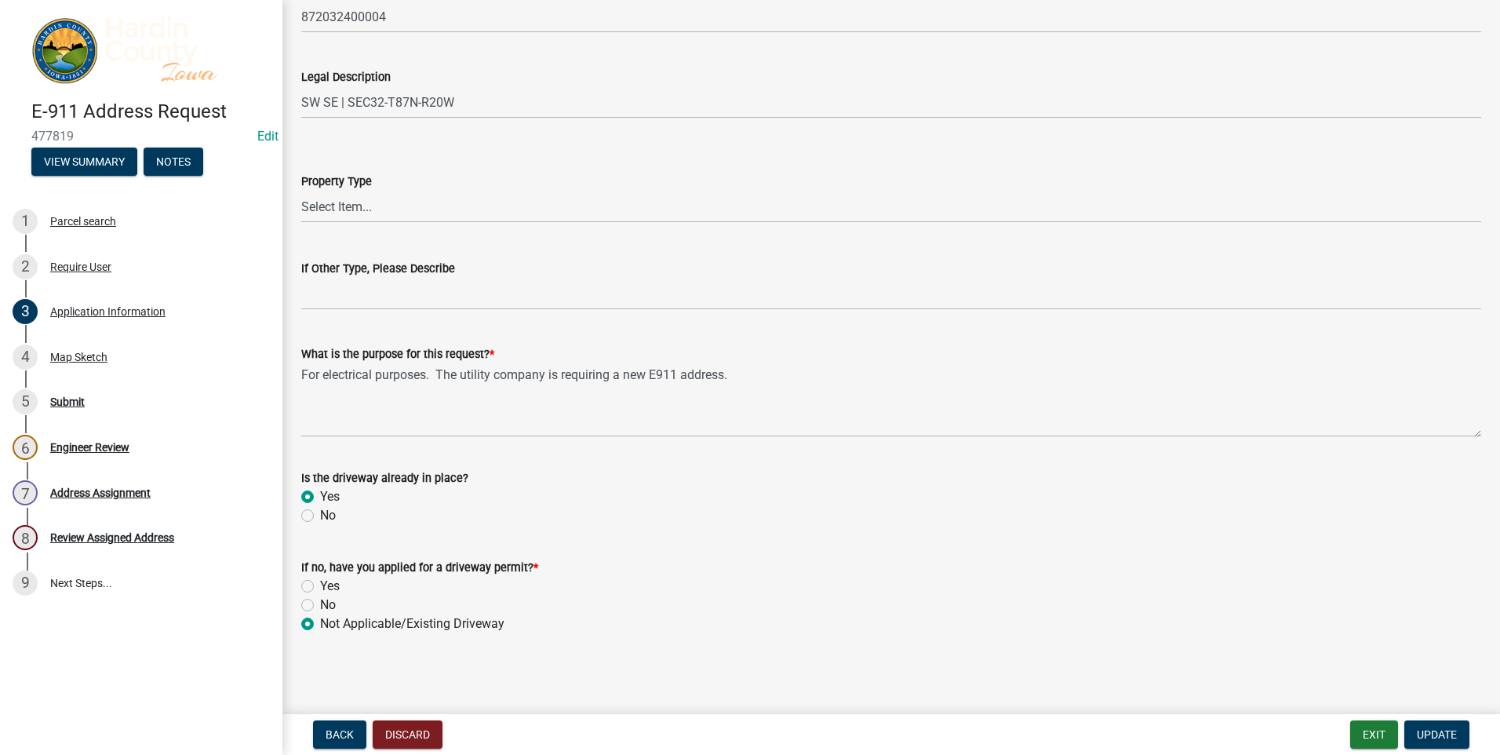
scroll to position [912, 0]
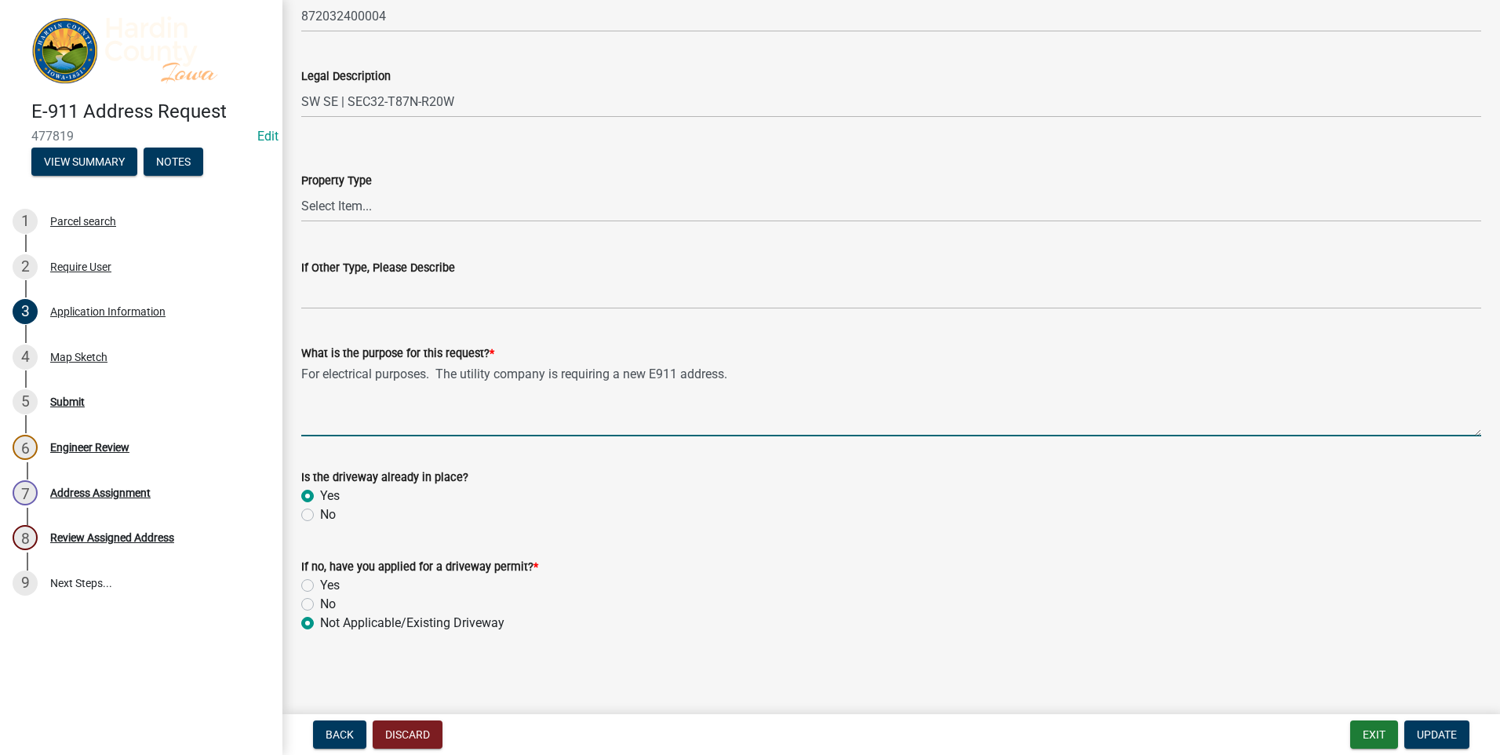
click at [743, 374] on textarea "For electrical purposes. The utility company is requiring a new E911 address." at bounding box center [891, 399] width 1180 height 74
type textarea "For electrical purposes. The utility company is requiring a new E911 address. N…"
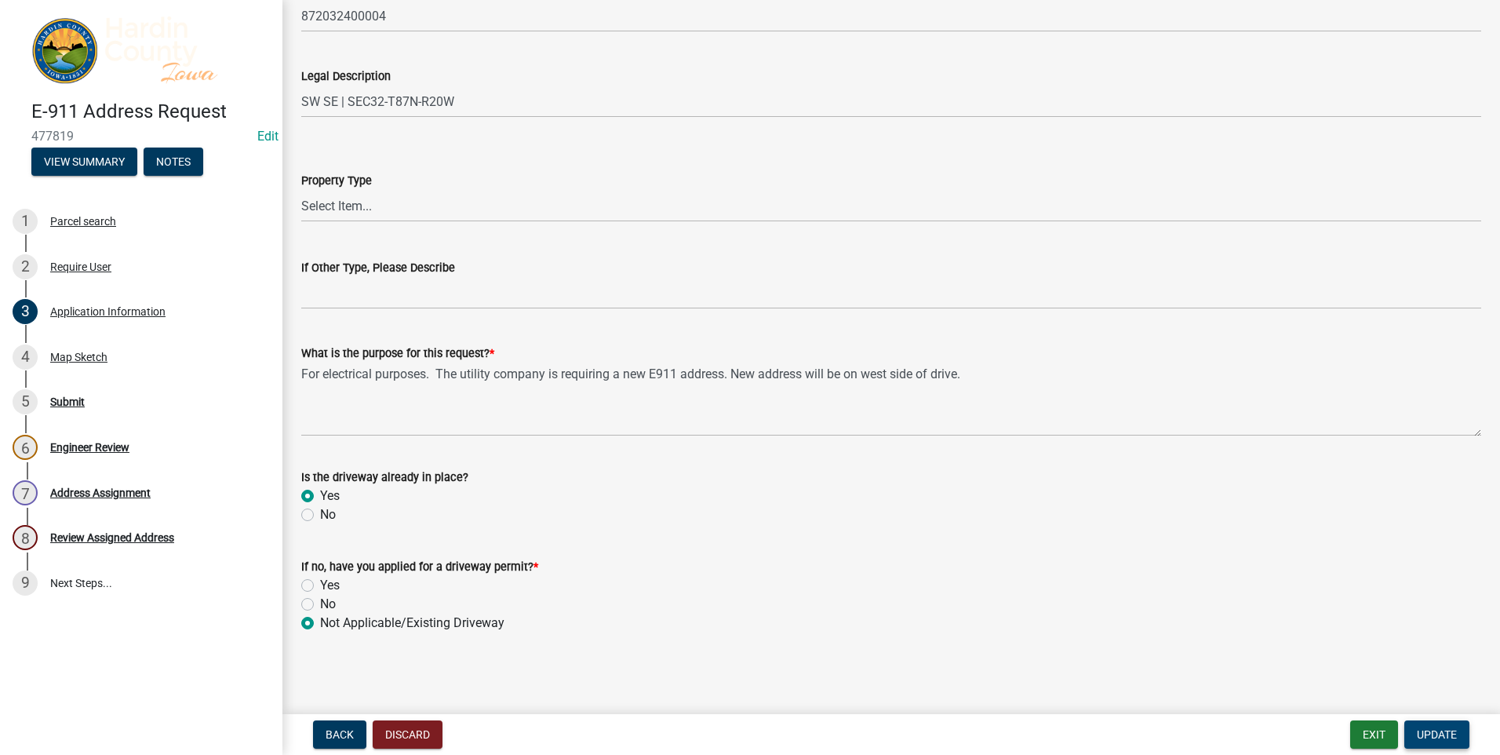
click at [1442, 734] on span "Update" at bounding box center [1437, 734] width 40 height 13
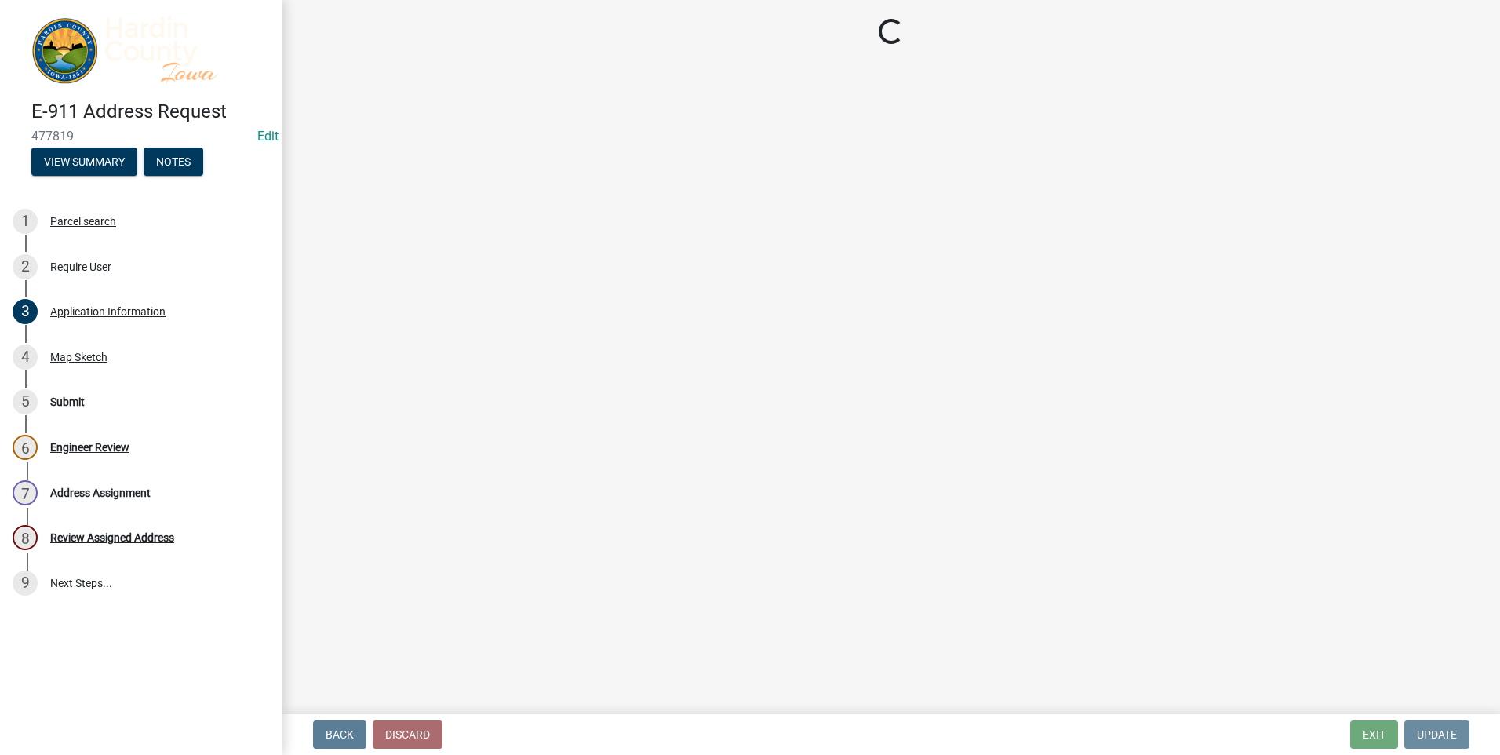
scroll to position [0, 0]
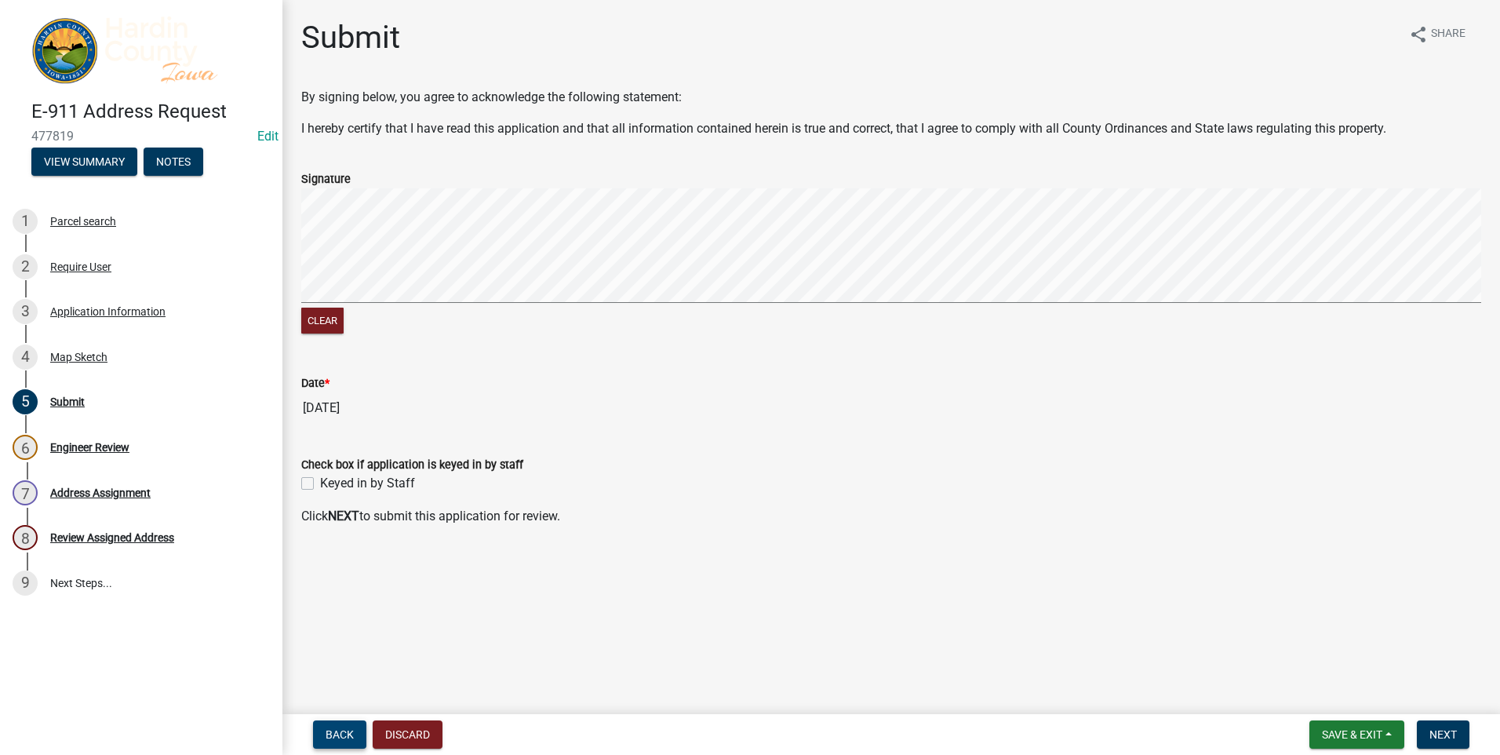
click at [329, 737] on span "Back" at bounding box center [340, 734] width 28 height 13
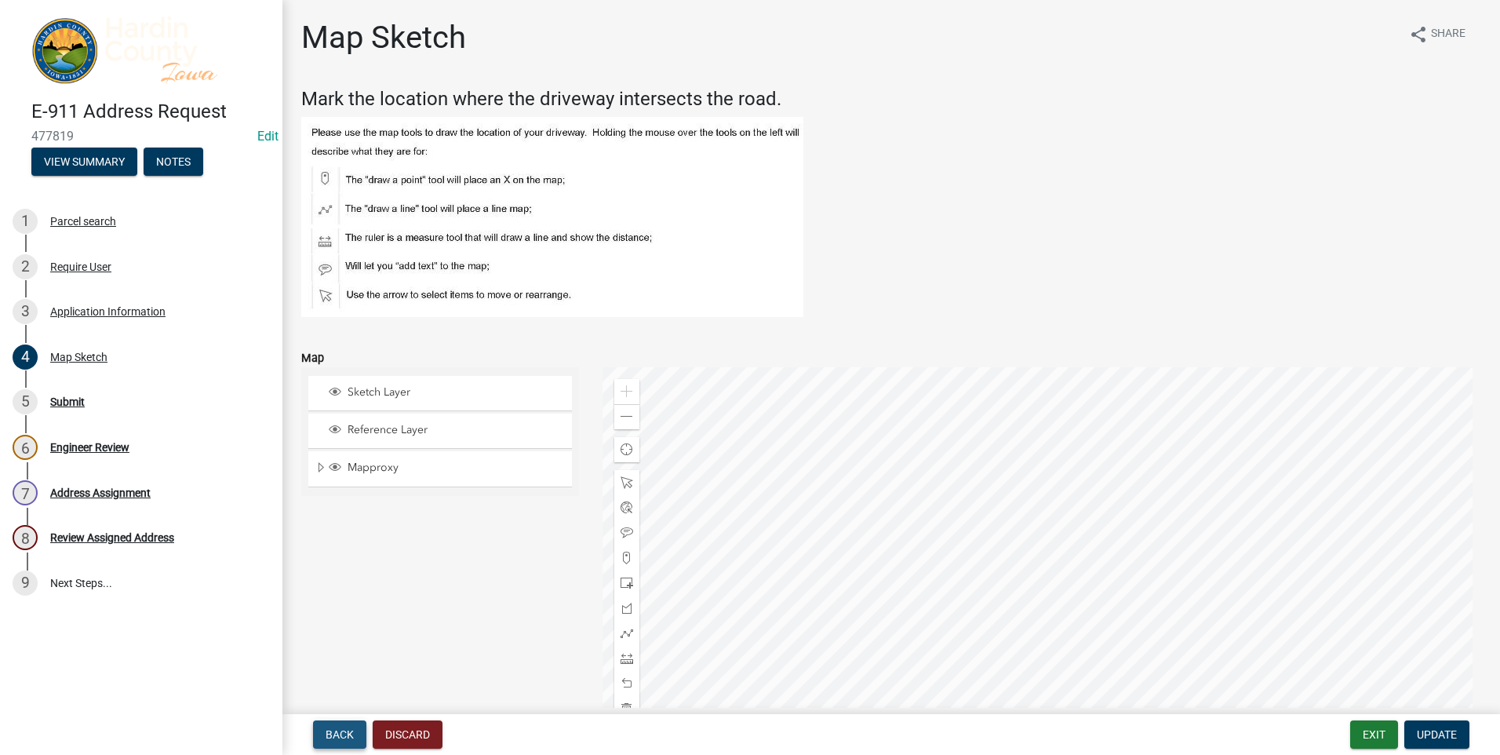
click at [329, 737] on span "Back" at bounding box center [340, 734] width 28 height 13
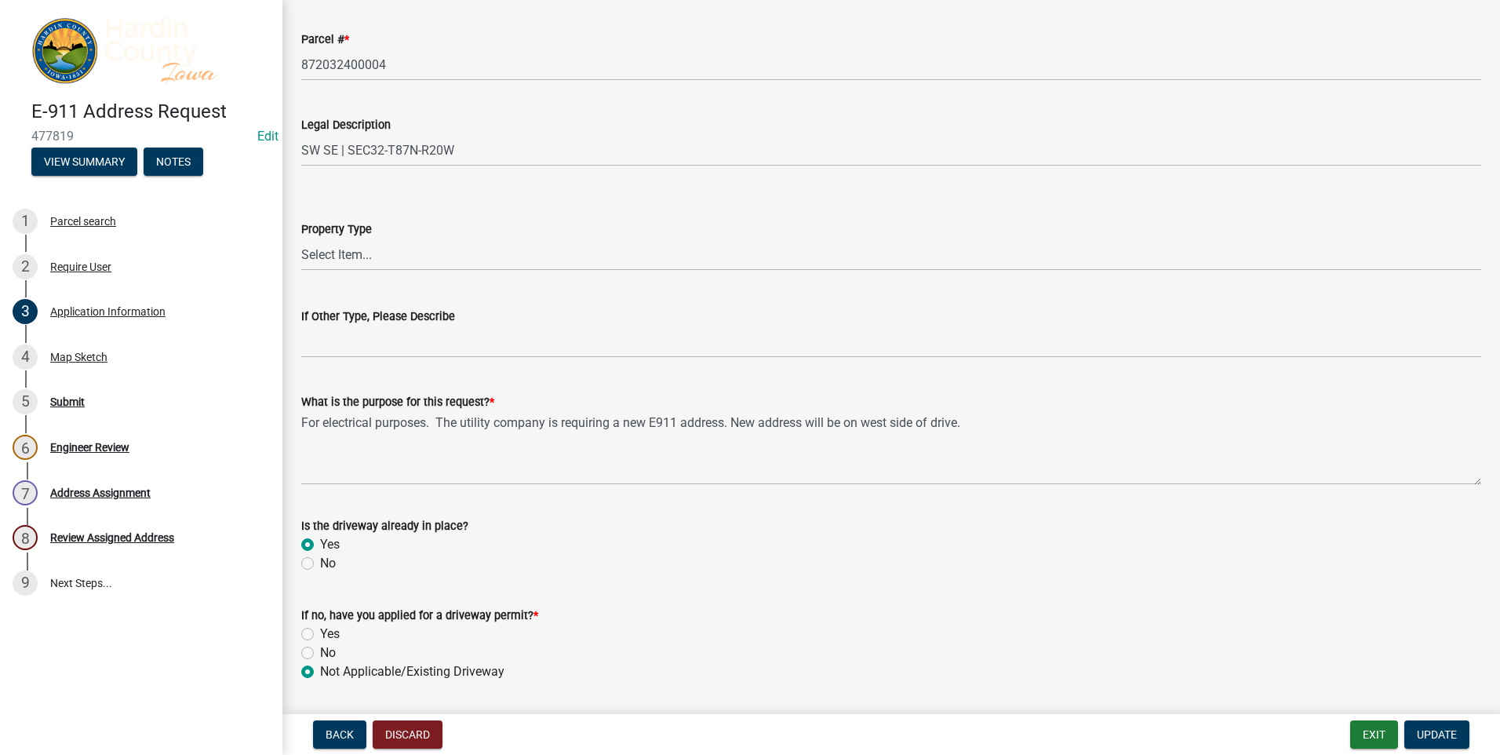
scroll to position [912, 0]
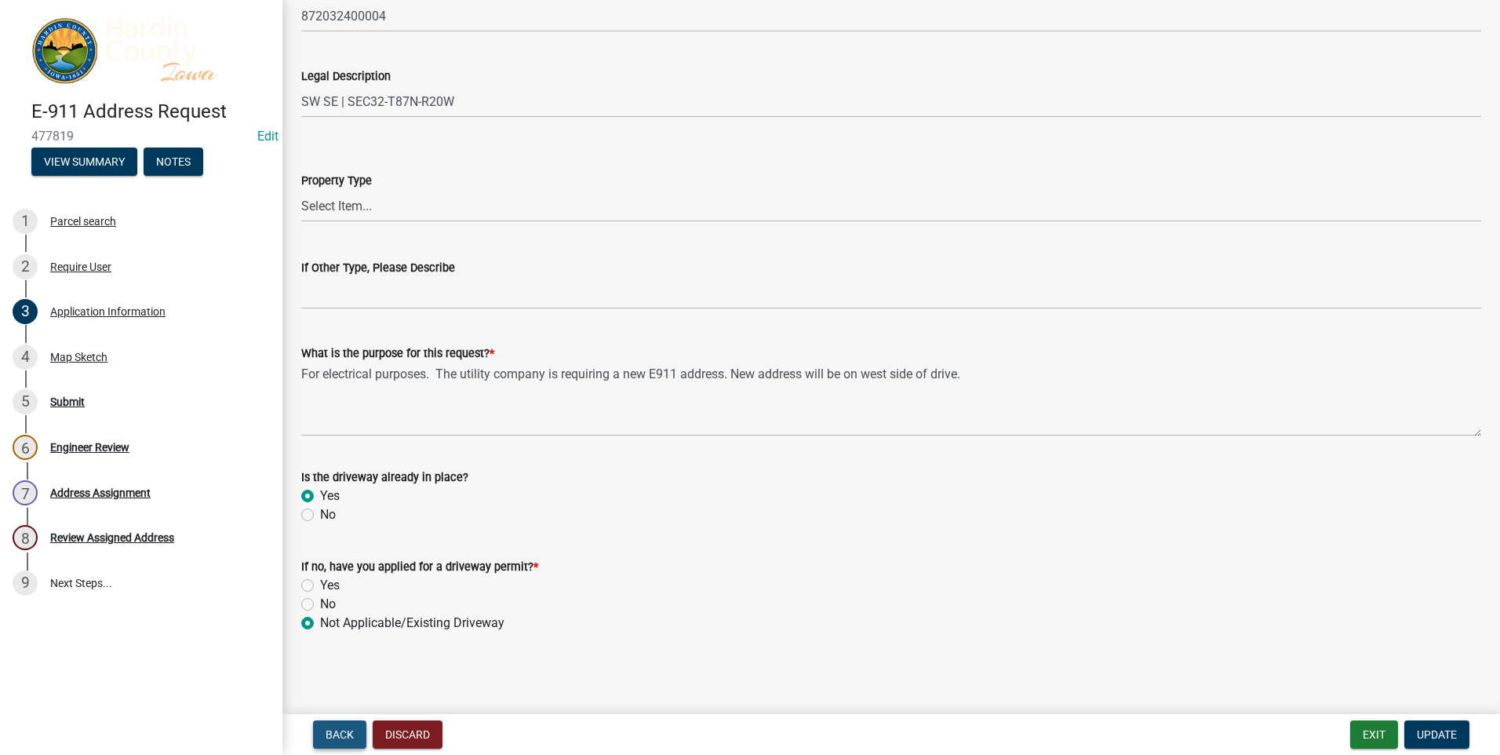
click at [337, 730] on span "Back" at bounding box center [340, 734] width 28 height 13
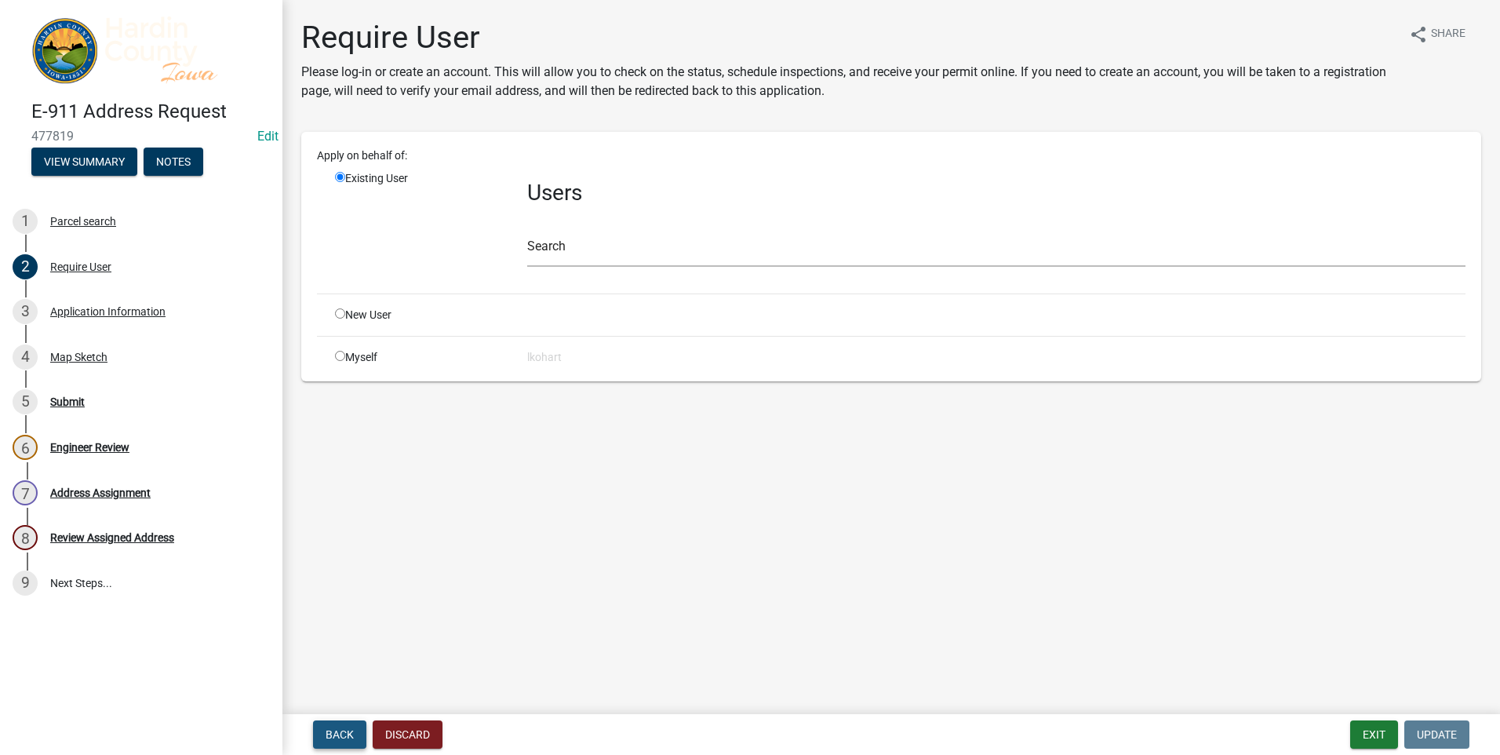
click at [338, 729] on span "Back" at bounding box center [340, 734] width 28 height 13
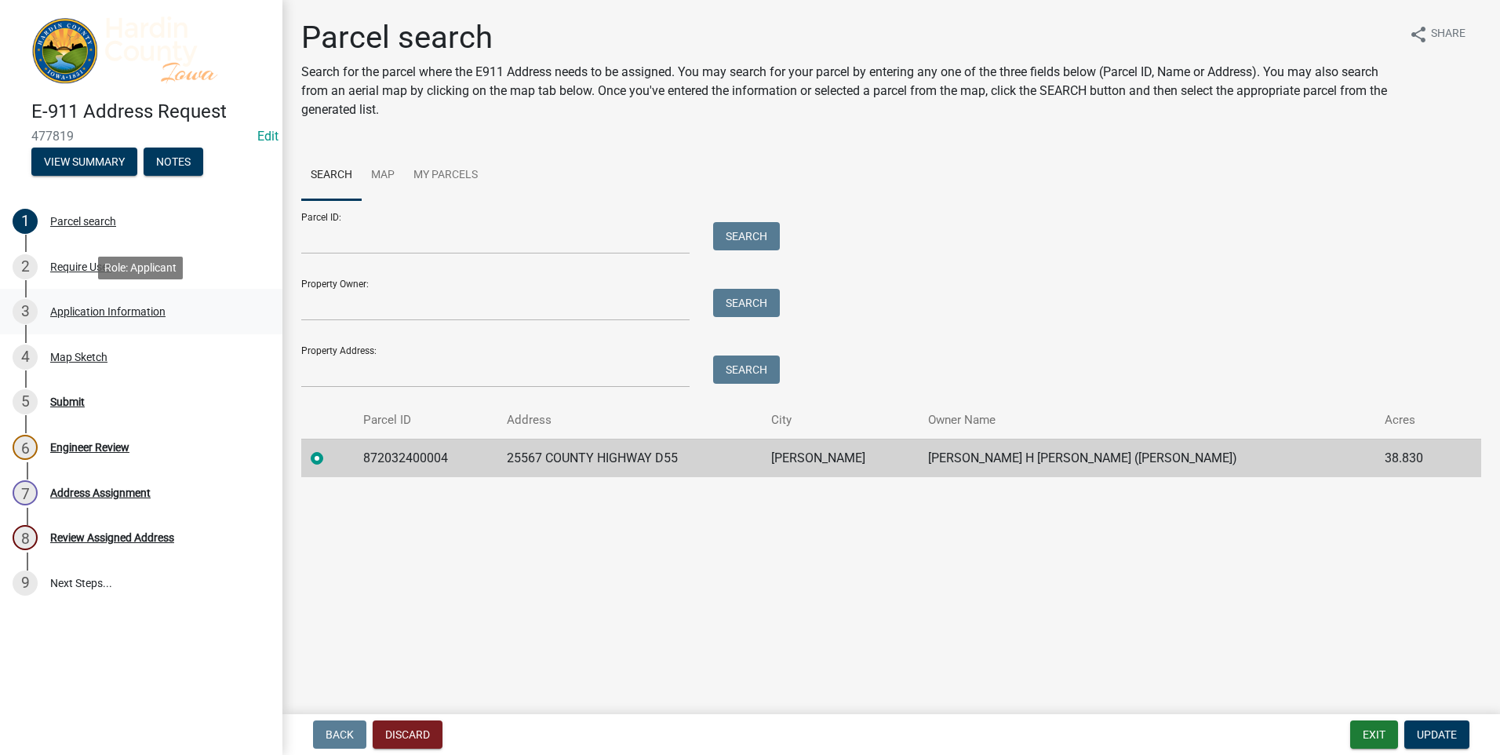
click at [86, 311] on div "Application Information" at bounding box center [107, 311] width 115 height 11
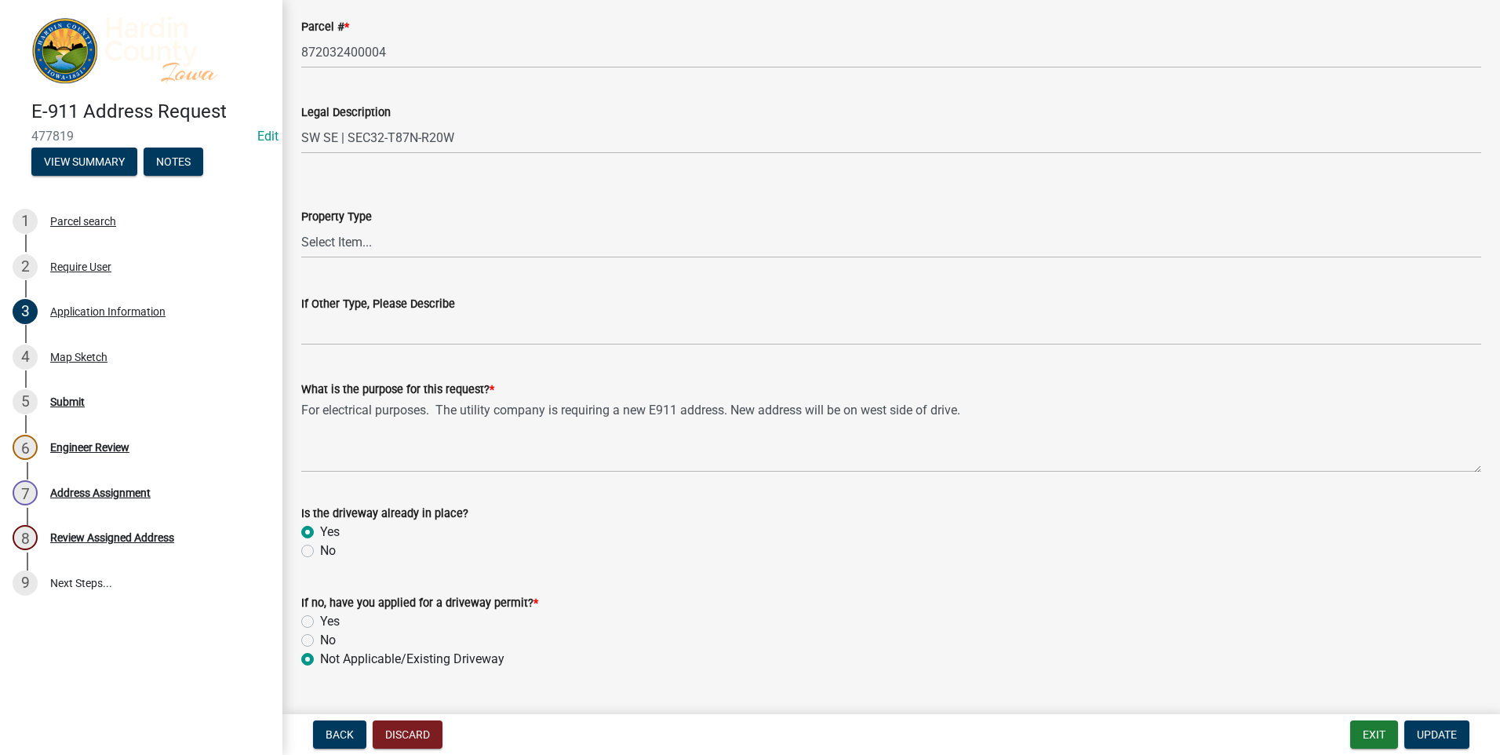
scroll to position [912, 0]
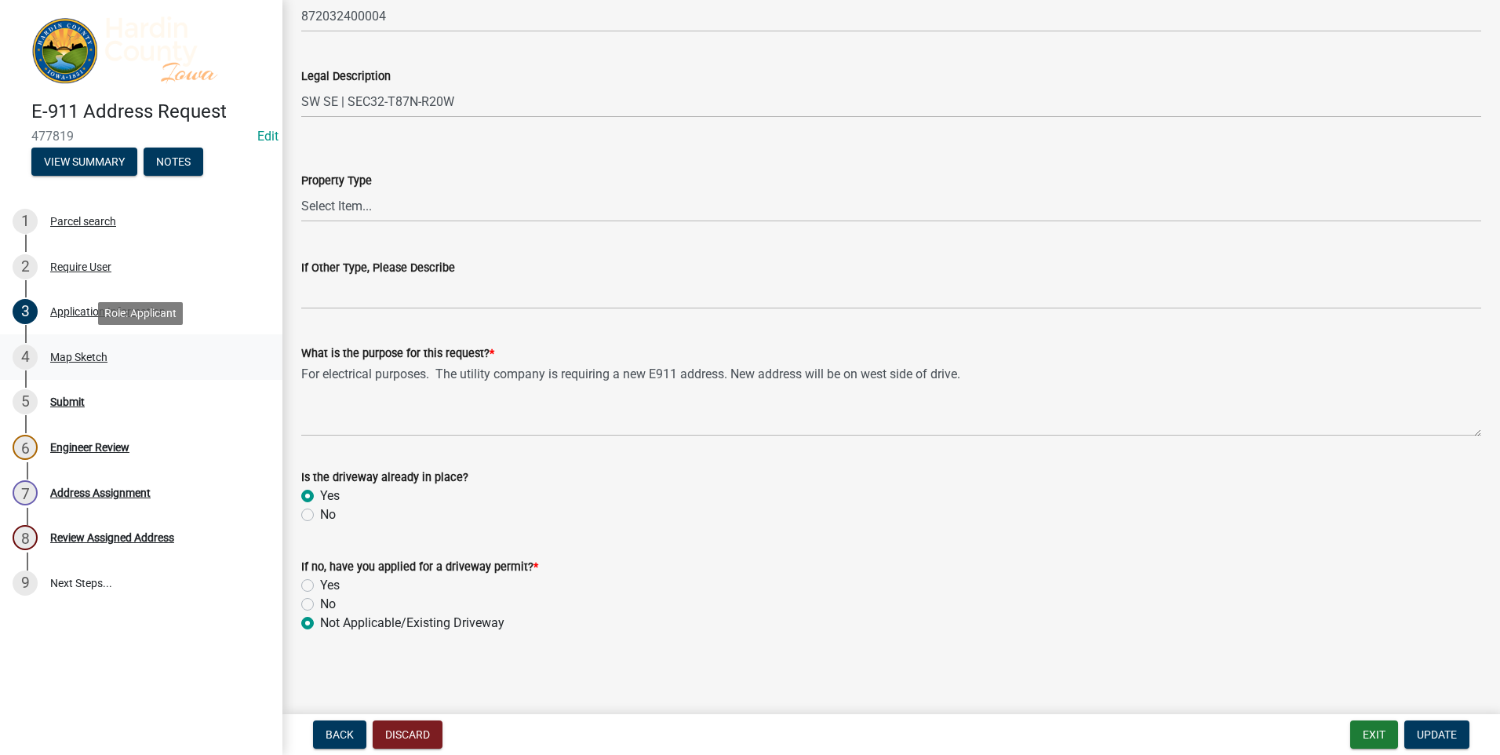
click at [84, 356] on div "Map Sketch" at bounding box center [78, 356] width 57 height 11
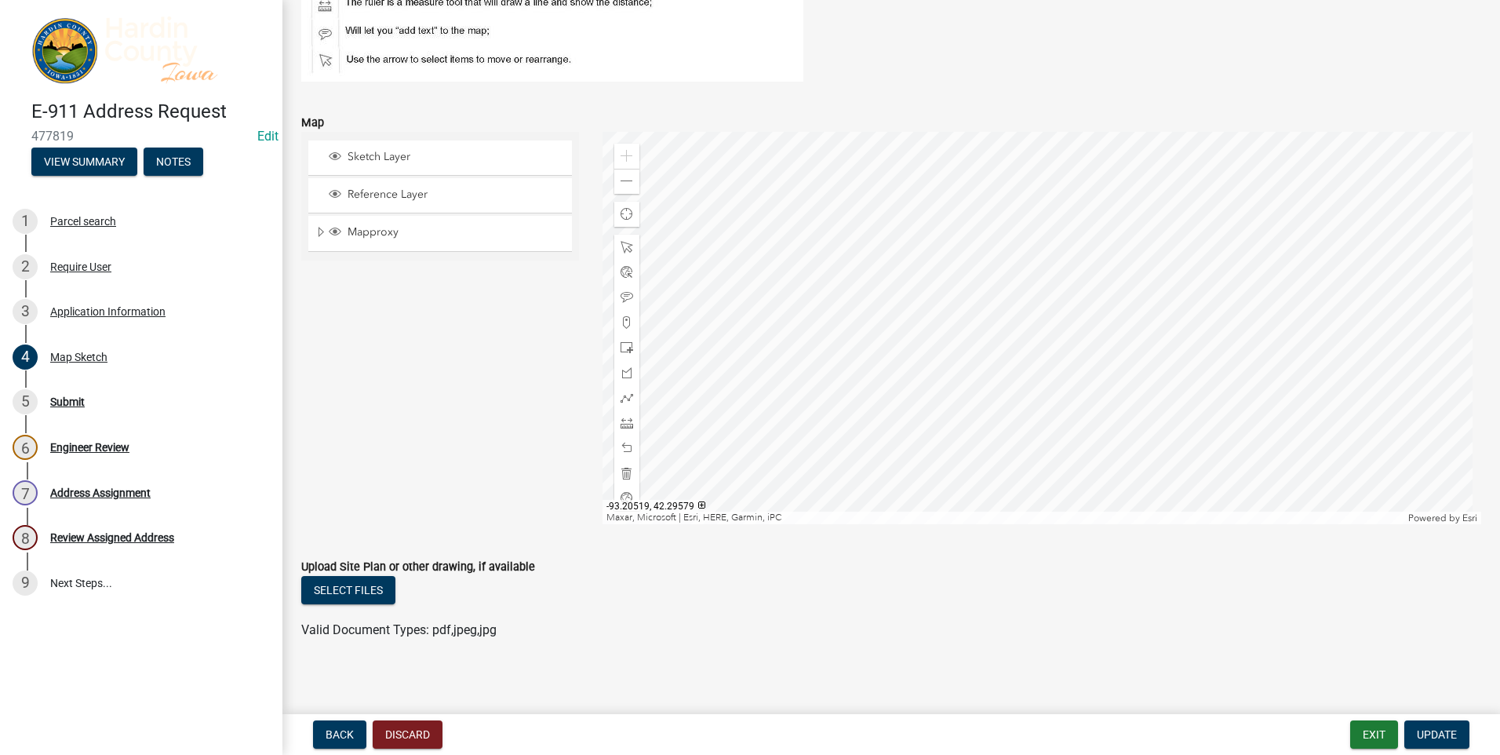
scroll to position [242, 0]
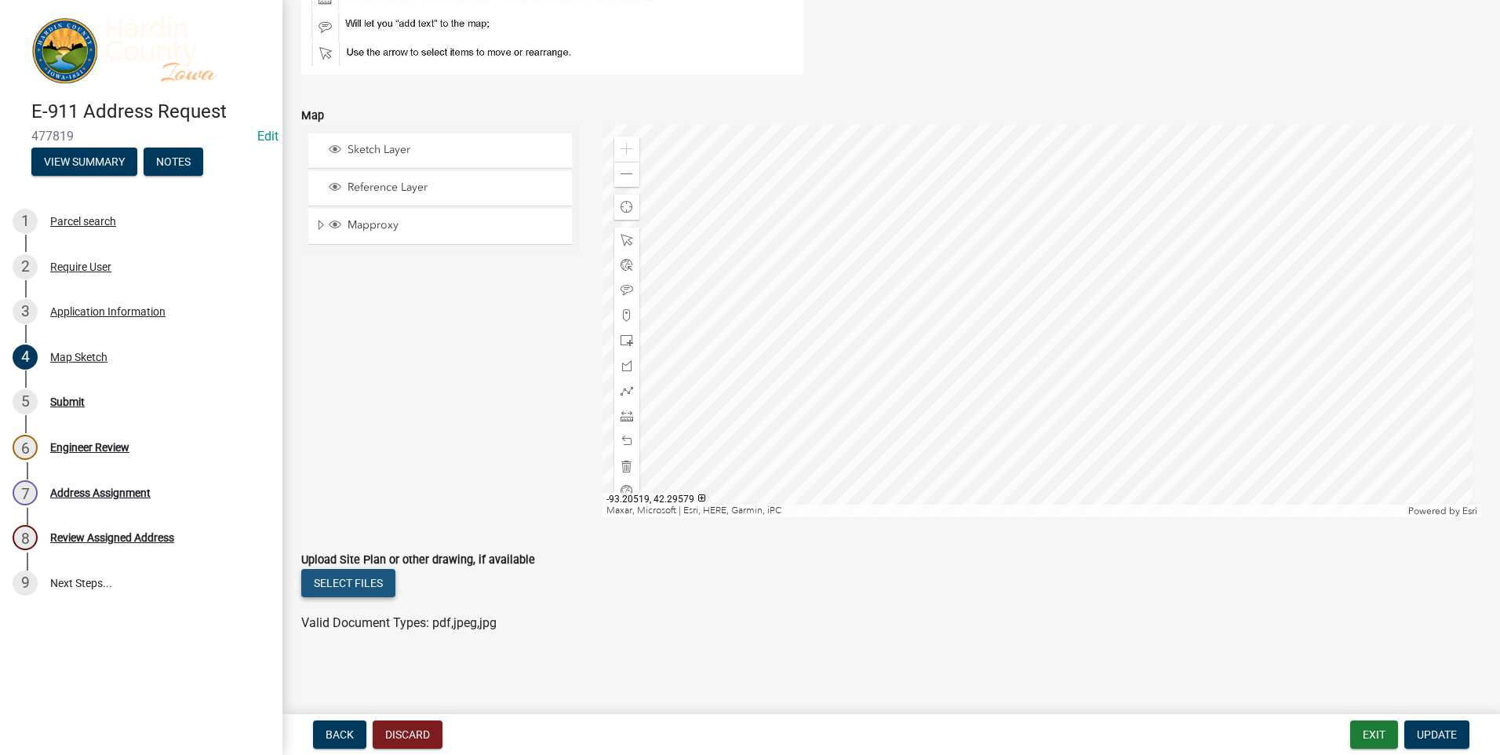
click at [362, 588] on button "Select files" at bounding box center [348, 583] width 94 height 28
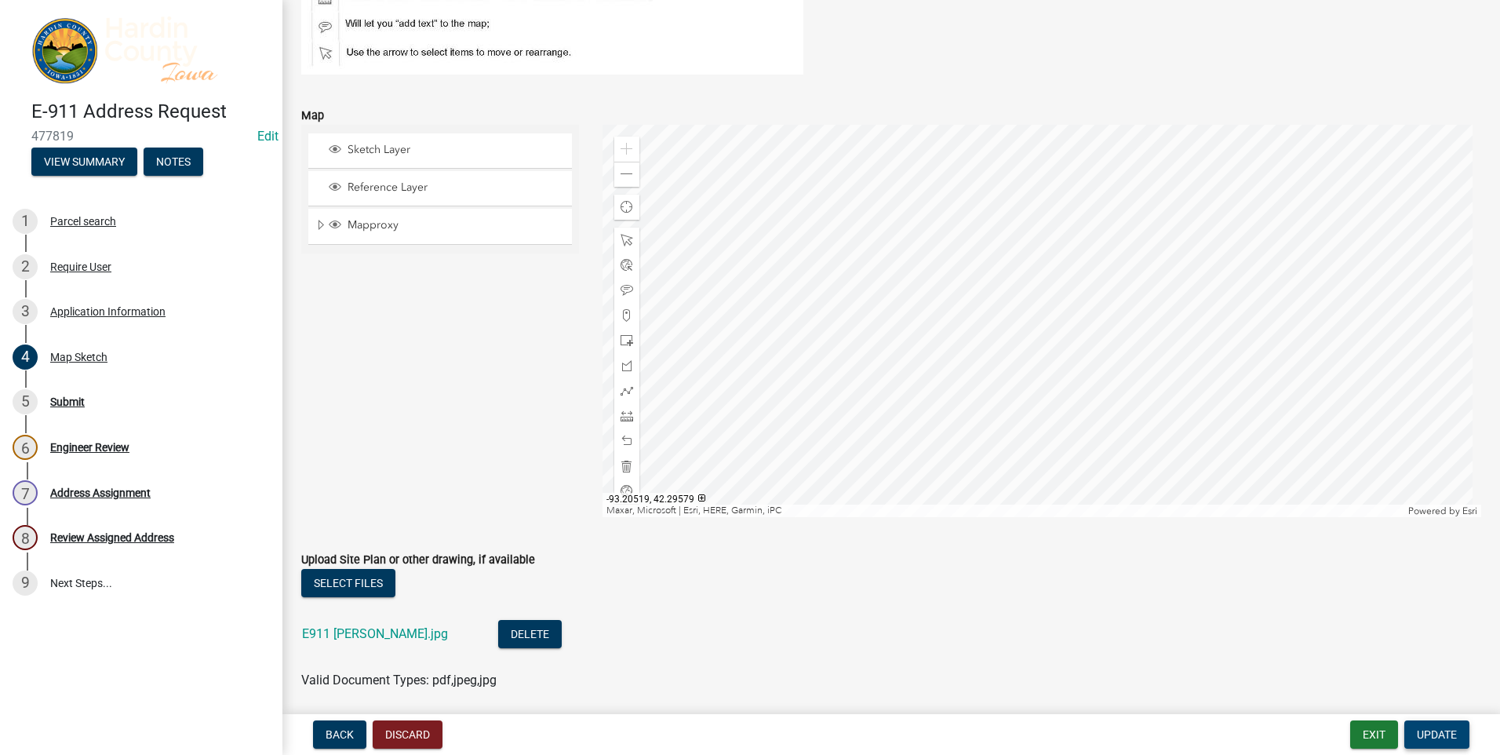
click at [1438, 732] on span "Update" at bounding box center [1437, 734] width 40 height 13
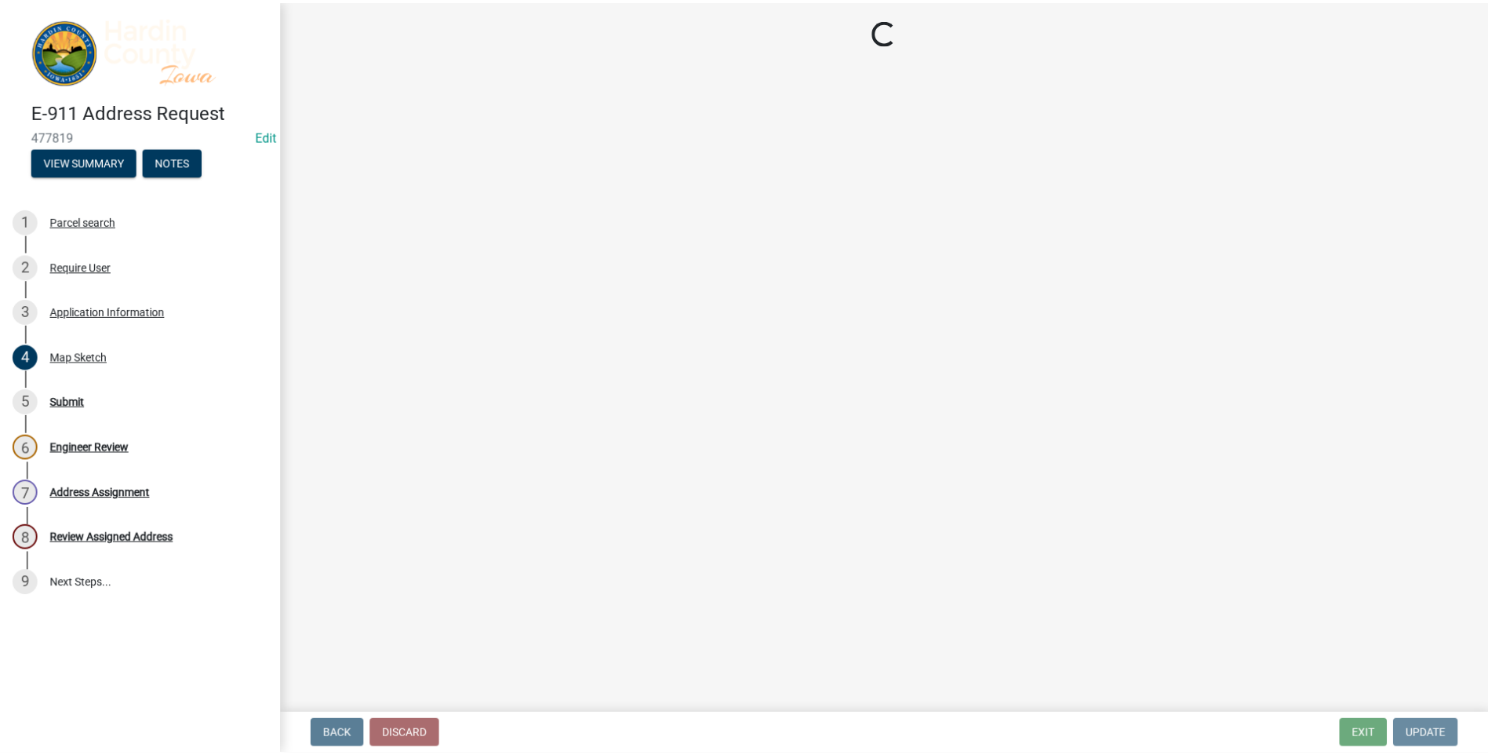
scroll to position [0, 0]
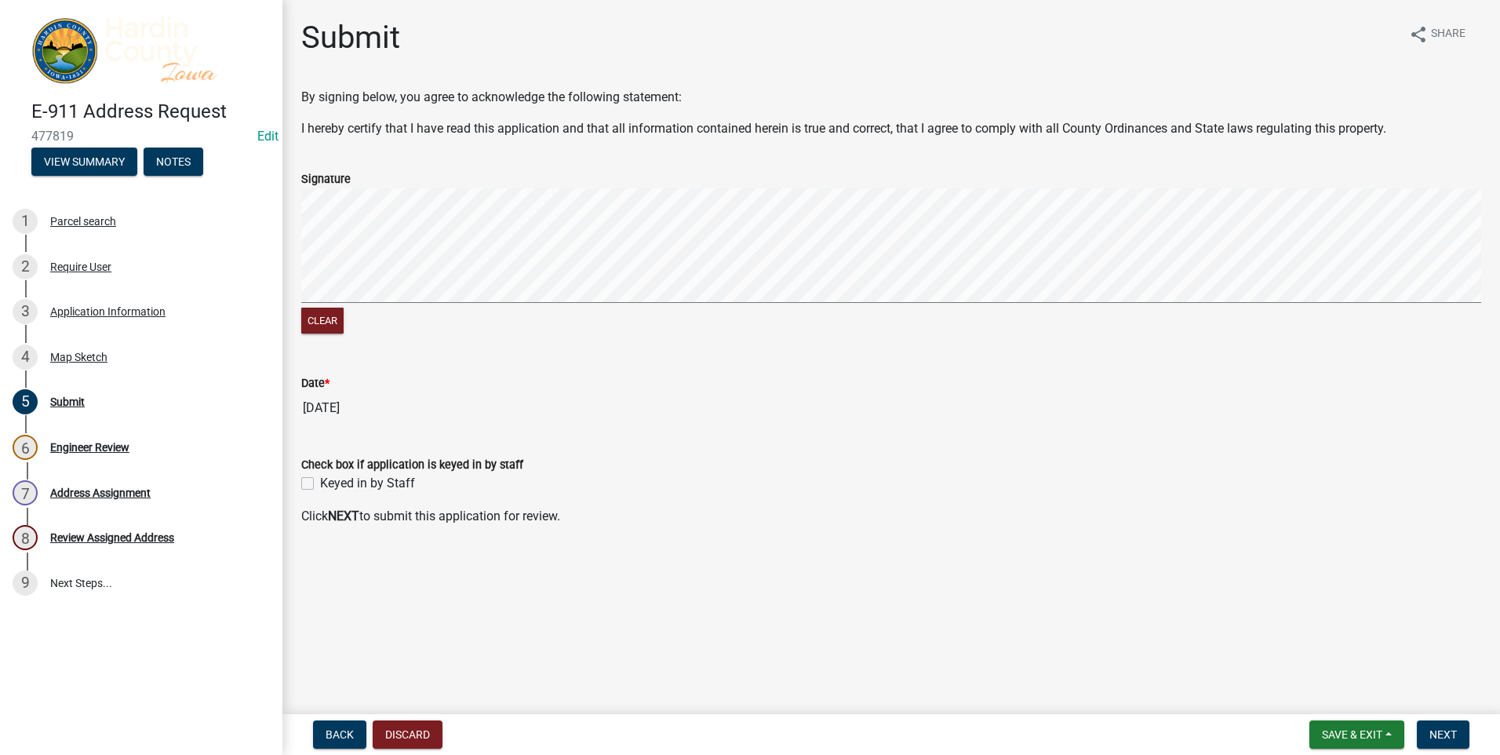
click at [320, 483] on label "Keyed in by Staff" at bounding box center [367, 483] width 95 height 19
click at [320, 483] on input "Keyed in by Staff" at bounding box center [325, 479] width 10 height 10
checkbox input "true"
click at [1444, 731] on span "Next" at bounding box center [1442, 734] width 27 height 13
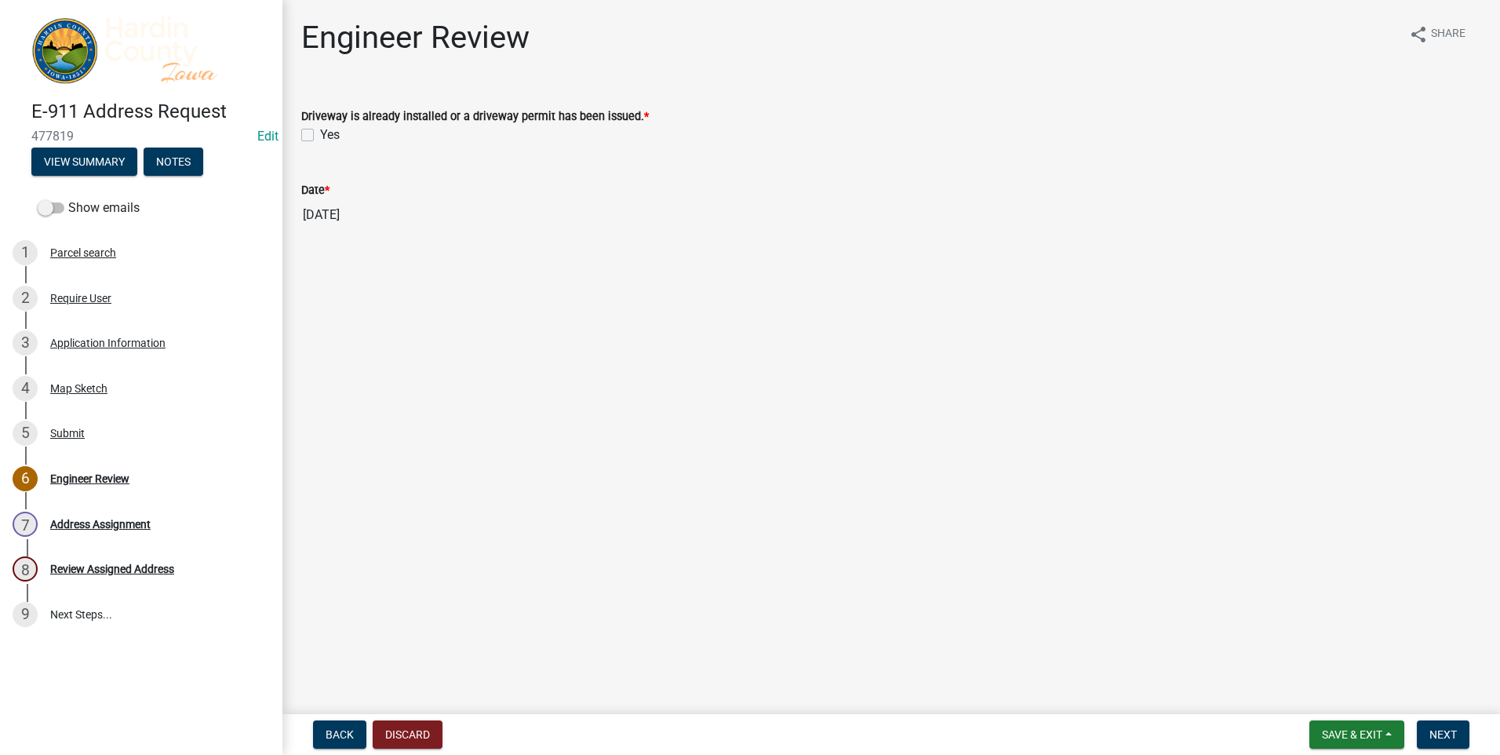
click at [320, 133] on label "Yes" at bounding box center [330, 135] width 20 height 19
click at [320, 133] on input "Yes" at bounding box center [325, 131] width 10 height 10
checkbox input "true"
click at [1437, 731] on span "Next" at bounding box center [1442, 734] width 27 height 13
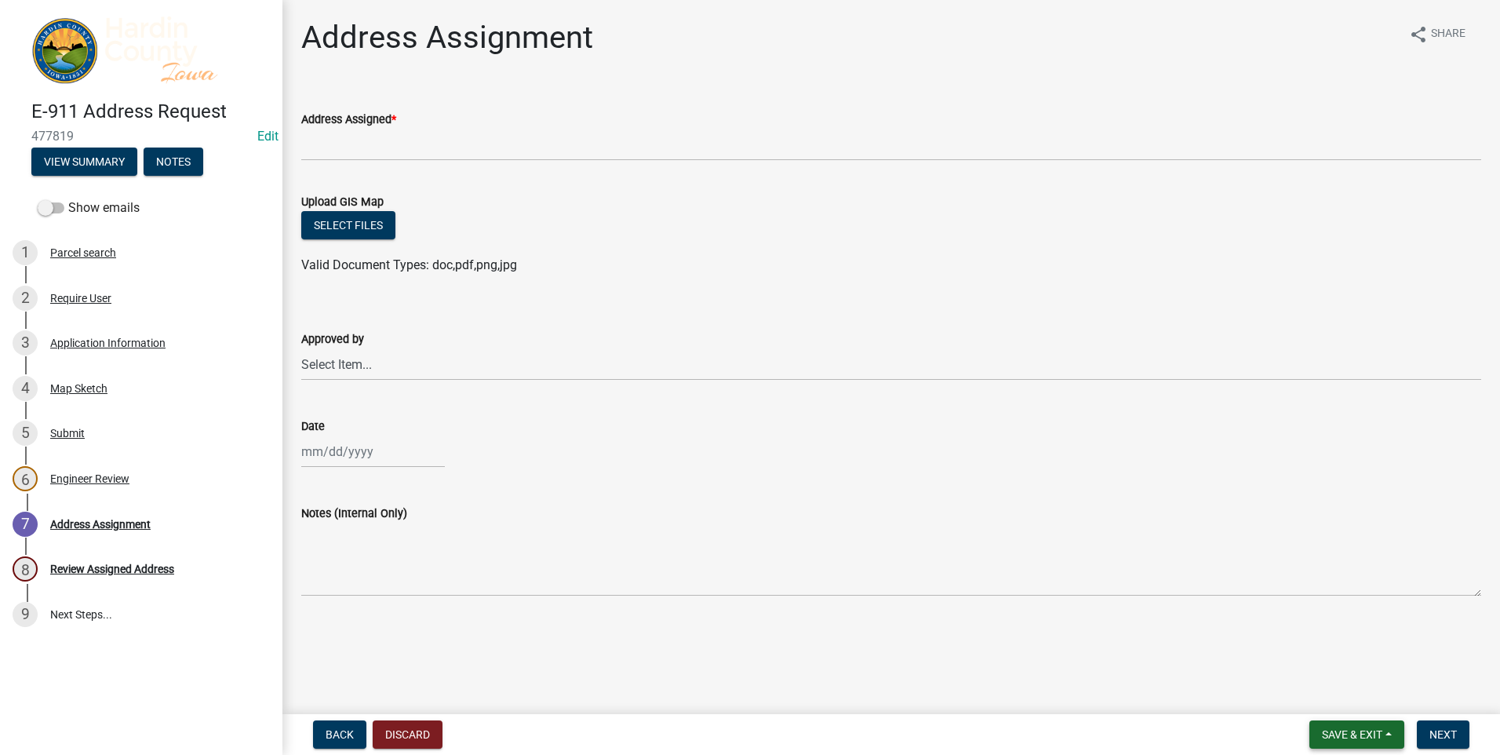
click at [1357, 737] on span "Save & Exit" at bounding box center [1352, 734] width 60 height 13
click at [1316, 695] on button "Save & Exit" at bounding box center [1342, 694] width 126 height 38
